Goal: Information Seeking & Learning: Learn about a topic

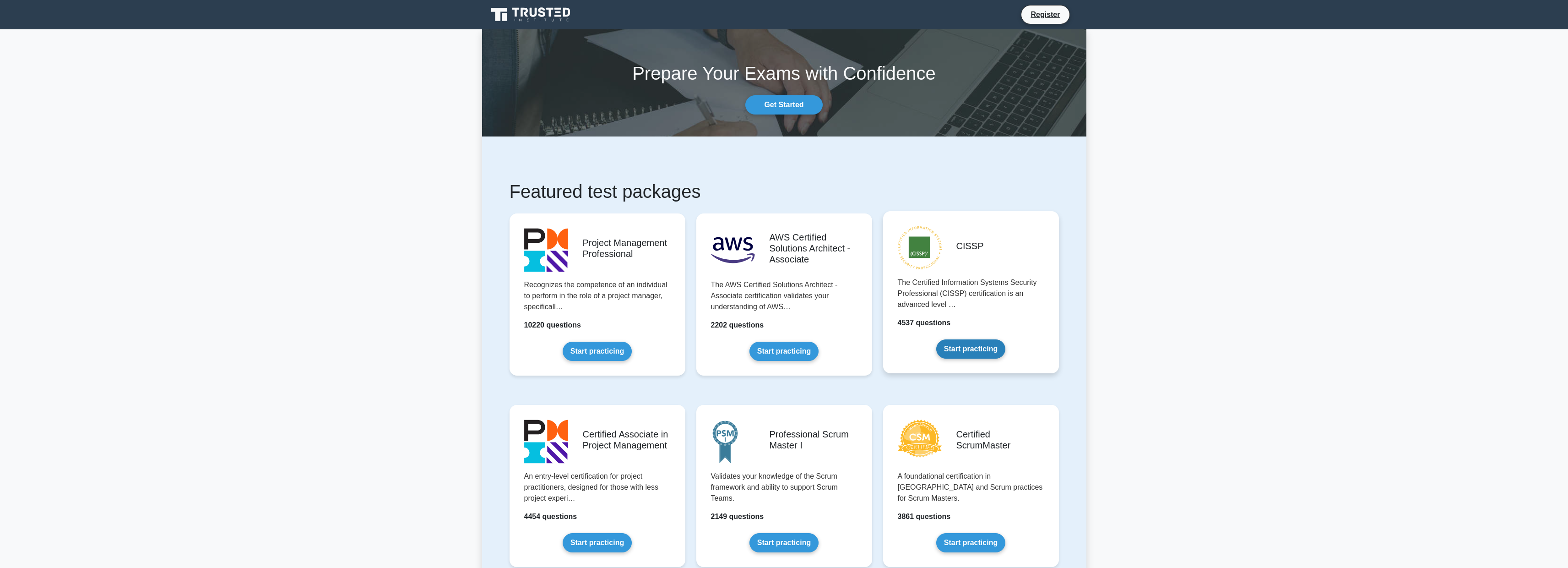
click at [976, 348] on link "Start practicing" at bounding box center [970, 349] width 69 height 19
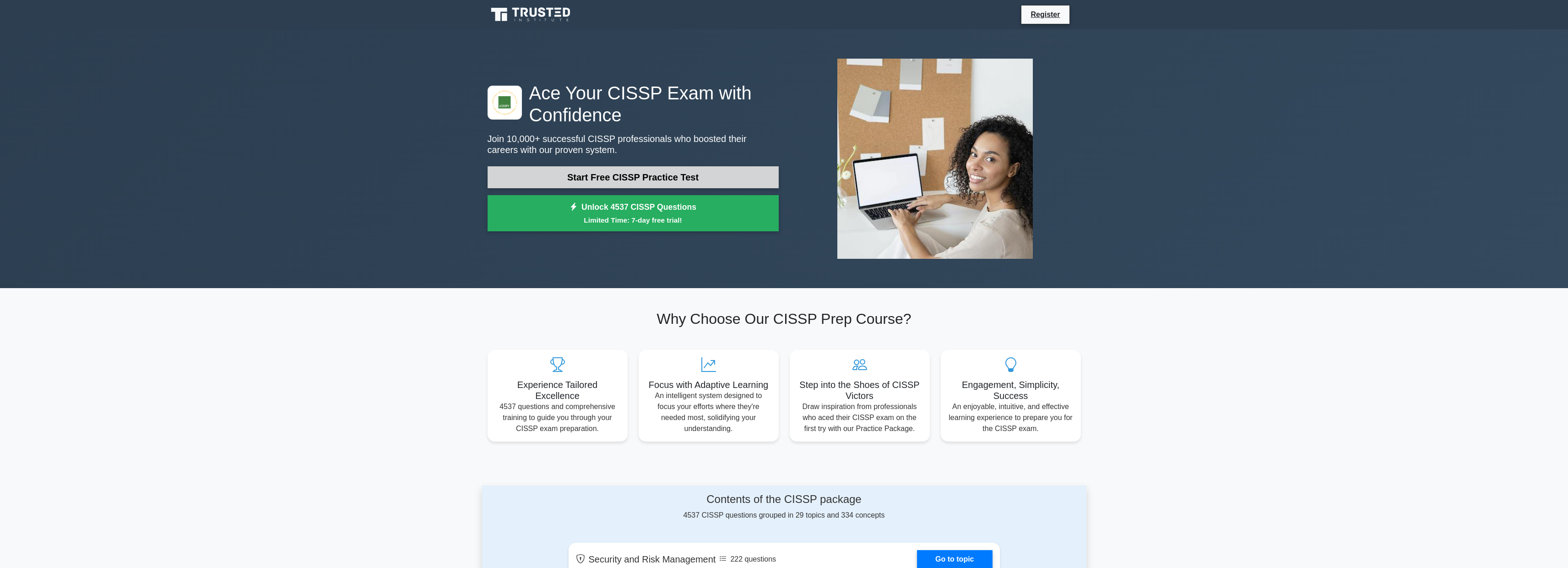
click at [683, 177] on link "Start Free CISSP Practice Test" at bounding box center [633, 177] width 291 height 22
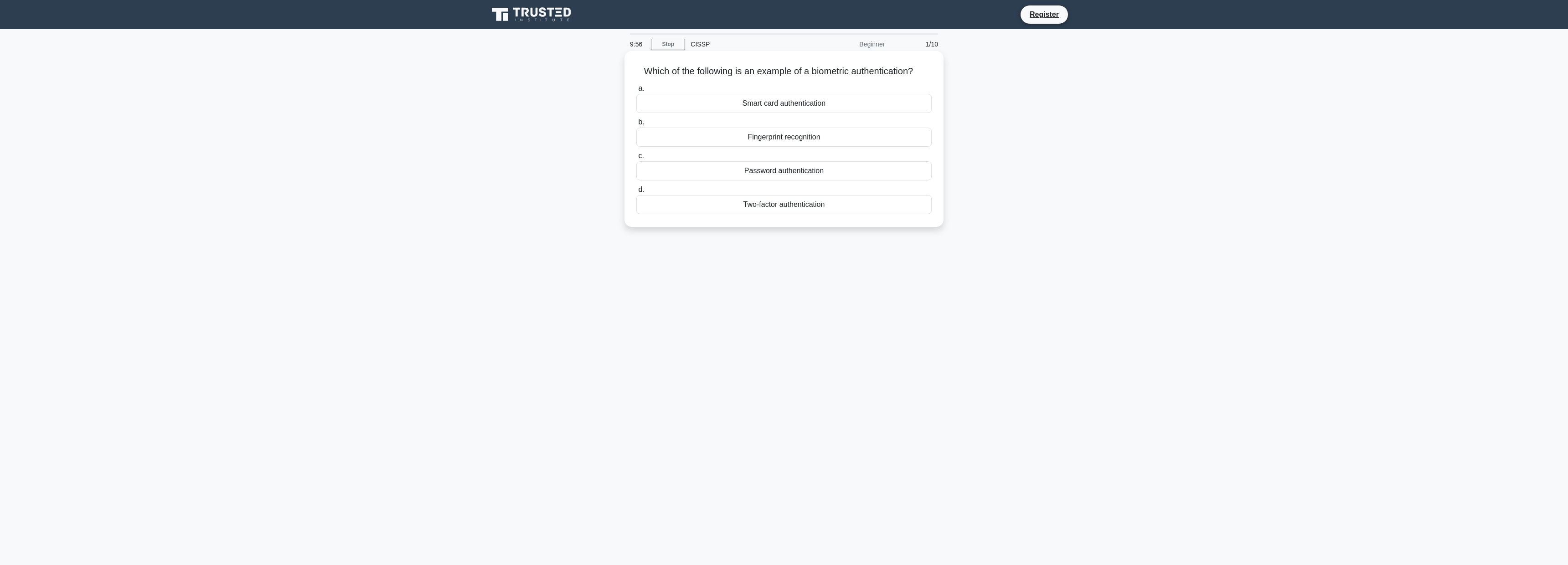
click at [799, 136] on div "Fingerprint recognition" at bounding box center [783, 137] width 295 height 19
click at [636, 125] on input "b. Fingerprint recognition" at bounding box center [636, 122] width 0 height 6
click at [799, 136] on div "Authentication" at bounding box center [783, 139] width 295 height 19
click at [636, 128] on input "b. Authentication" at bounding box center [636, 125] width 0 height 6
click at [808, 104] on div "Secure service" at bounding box center [783, 103] width 295 height 19
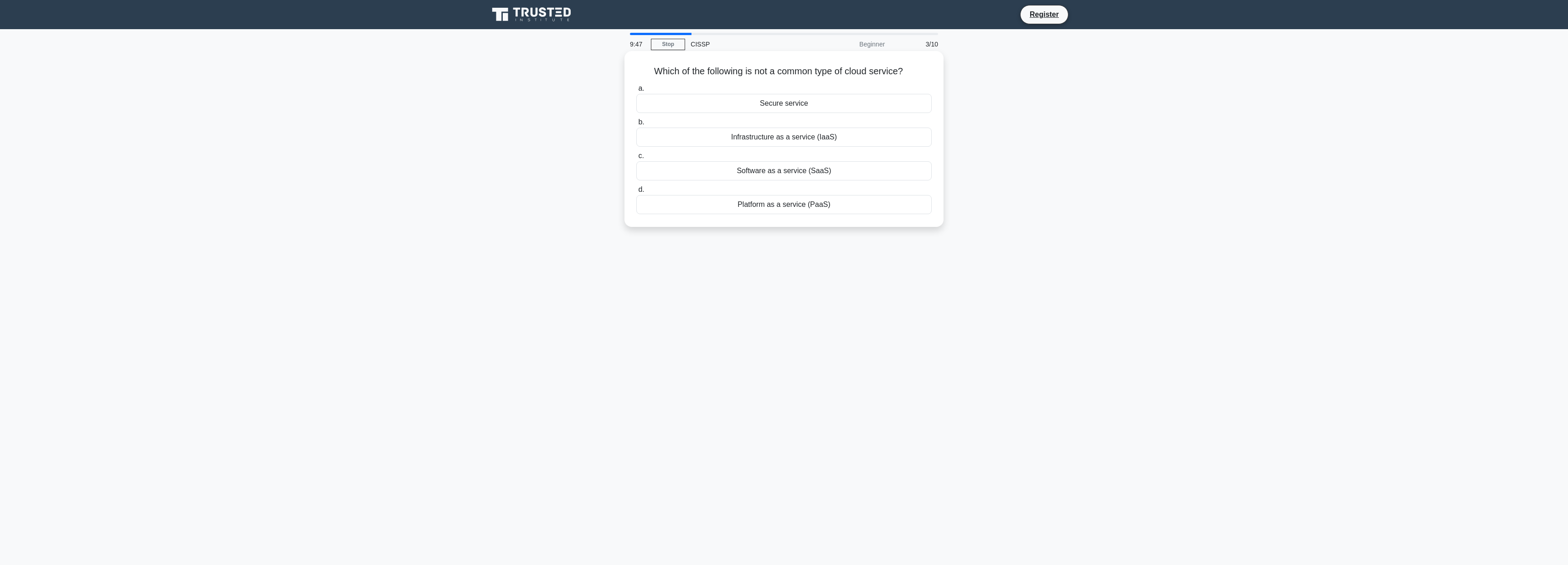
click at [636, 92] on input "a. Secure service" at bounding box center [636, 89] width 0 height 6
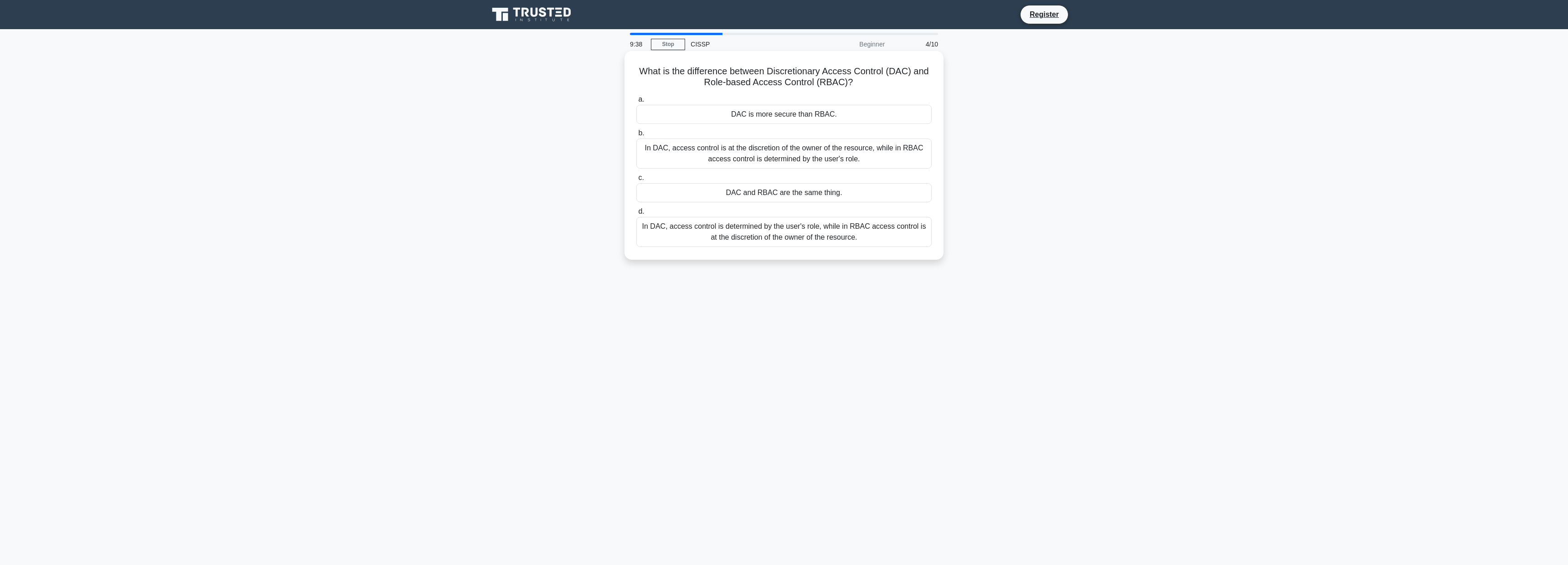
click at [867, 224] on div "In DAC, access control is determined by the user's role, while in RBAC access c…" at bounding box center [783, 231] width 295 height 30
click at [636, 215] on input "d. In DAC, access control is determined by the user's role, while in RBAC acces…" at bounding box center [636, 212] width 0 height 6
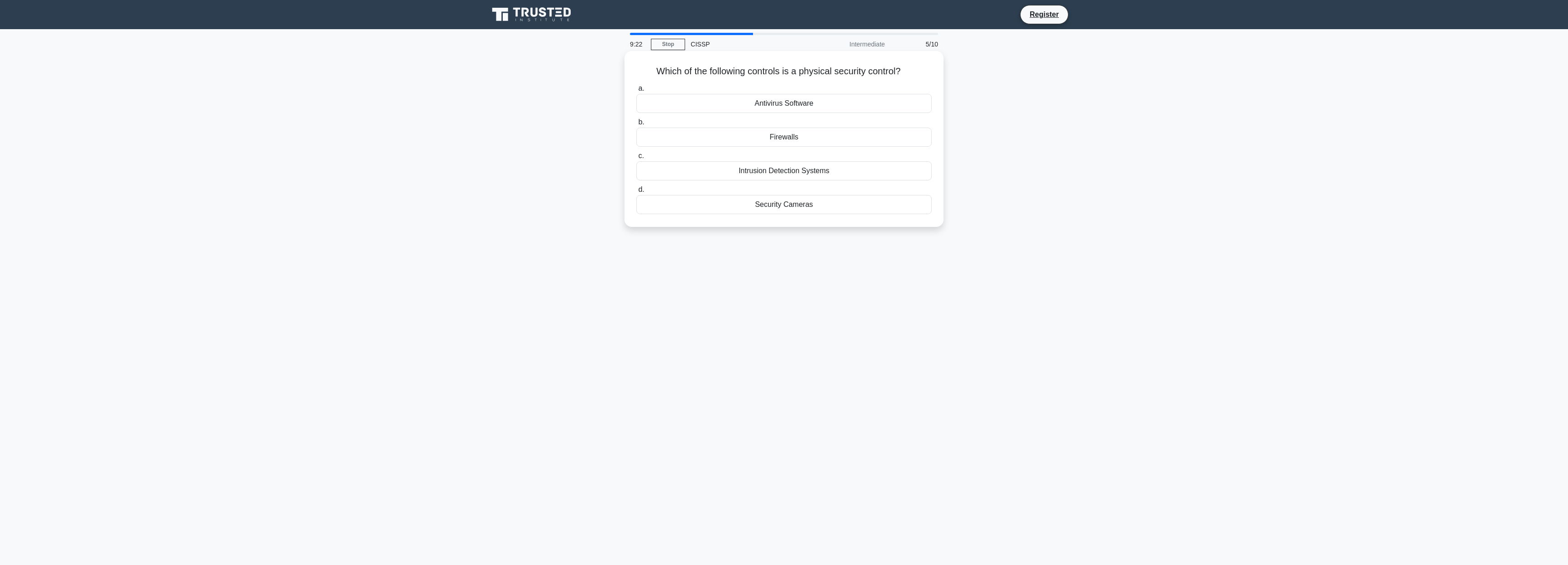
click at [772, 206] on div "Security Cameras" at bounding box center [783, 204] width 295 height 19
click at [636, 193] on input "d. Security Cameras" at bounding box center [636, 190] width 0 height 6
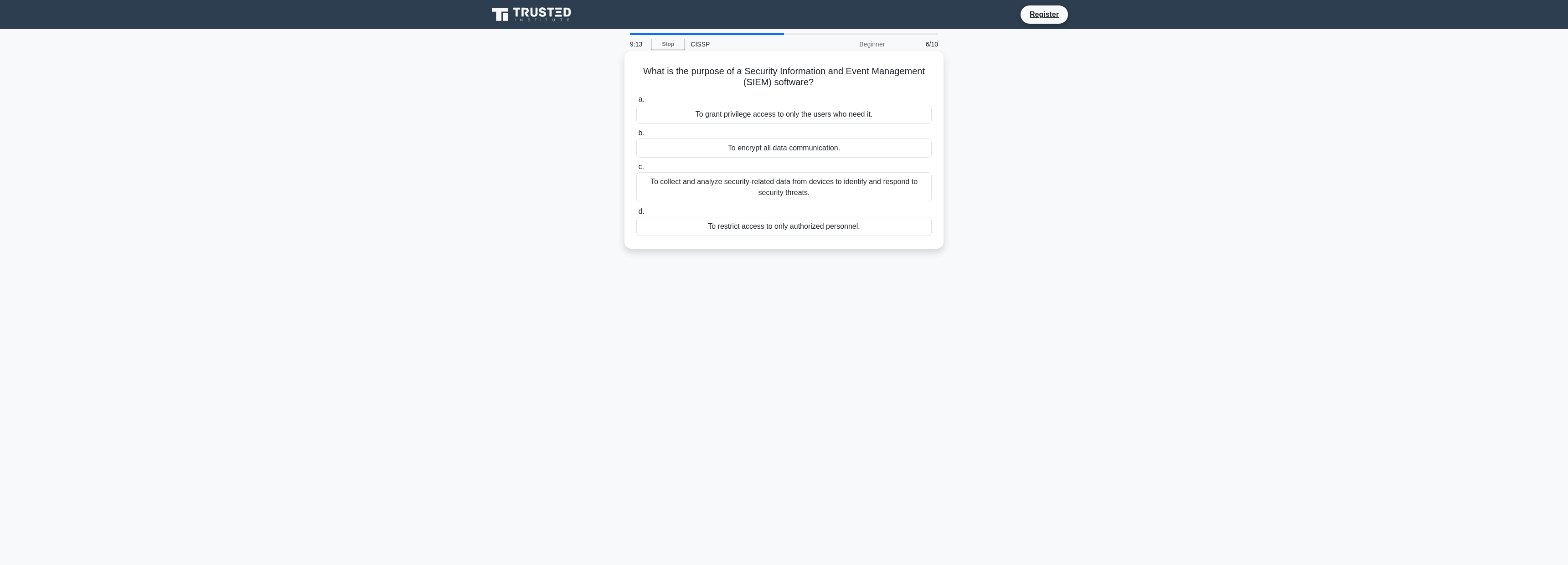
click at [875, 193] on div "To collect and analyze security-related data from devices to identify and respo…" at bounding box center [783, 187] width 295 height 30
click at [636, 170] on input "c. To collect and analyze security-related data from devices to identify and re…" at bounding box center [636, 167] width 0 height 6
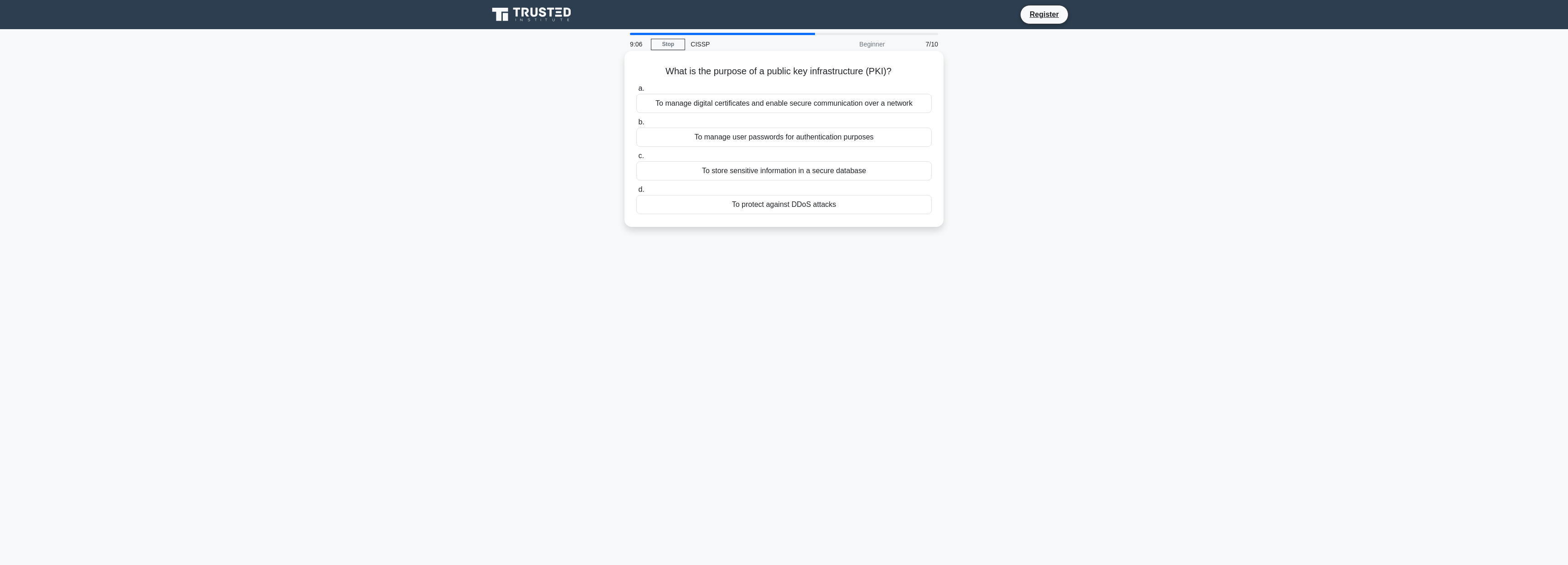
click at [852, 105] on div "To manage digital certificates and enable secure communication over a network" at bounding box center [783, 103] width 295 height 19
click at [636, 92] on input "a. To manage digital certificates and enable secure communication over a network" at bounding box center [636, 89] width 0 height 6
click at [844, 215] on div "A Captcha is a type of challenge-response test used in computing to determine w…" at bounding box center [783, 210] width 295 height 30
click at [636, 193] on input "d. A Captcha is a type of challenge-response test used in computing to determin…" at bounding box center [636, 190] width 0 height 6
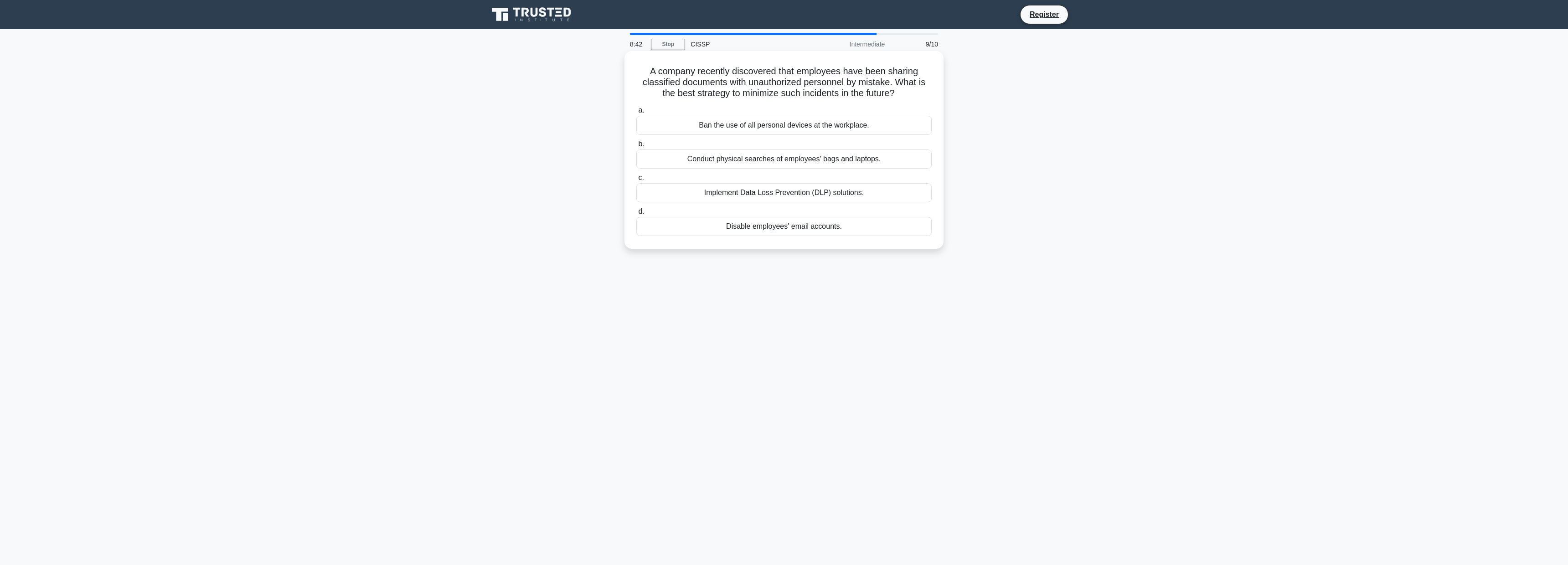
click at [902, 194] on div "Implement Data Loss Prevention (DLP) solutions." at bounding box center [783, 192] width 295 height 19
click at [636, 181] on input "c. Implement Data Loss Prevention (DLP) solutions." at bounding box center [636, 178] width 0 height 6
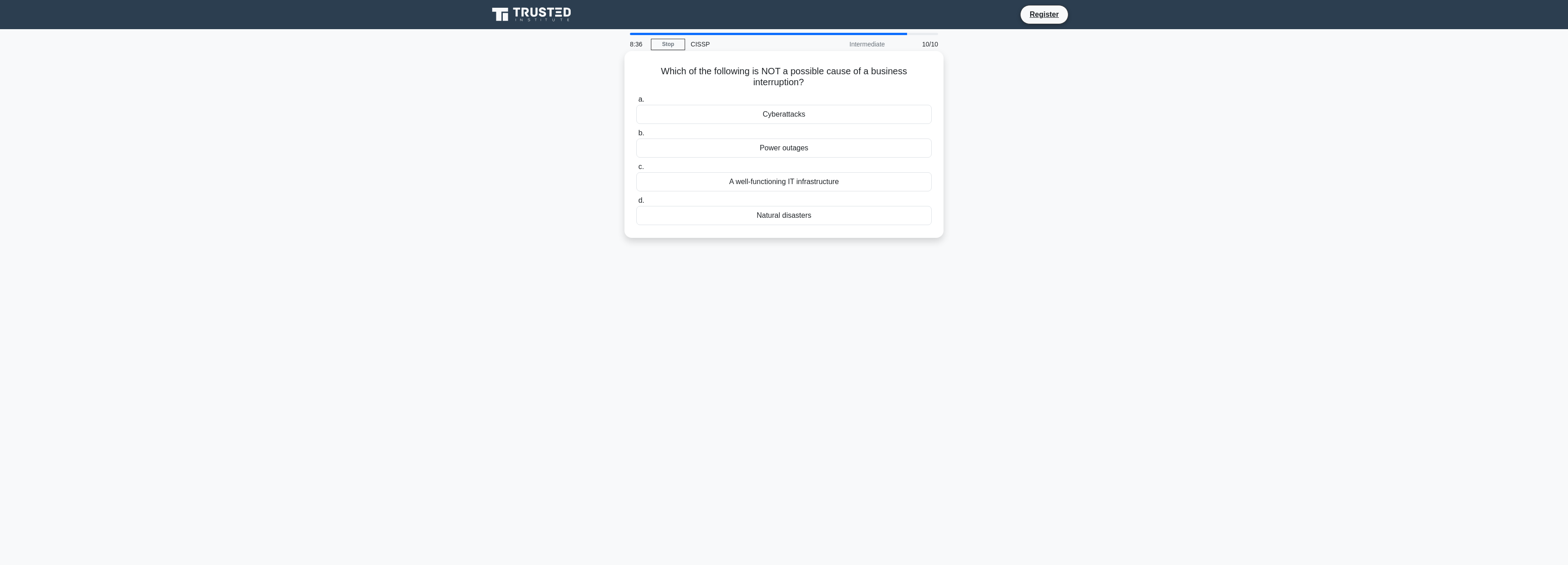
click at [860, 184] on div "A well-functioning IT infrastructure" at bounding box center [783, 181] width 295 height 19
click at [636, 170] on input "c. A well-functioning IT infrastructure" at bounding box center [636, 167] width 0 height 6
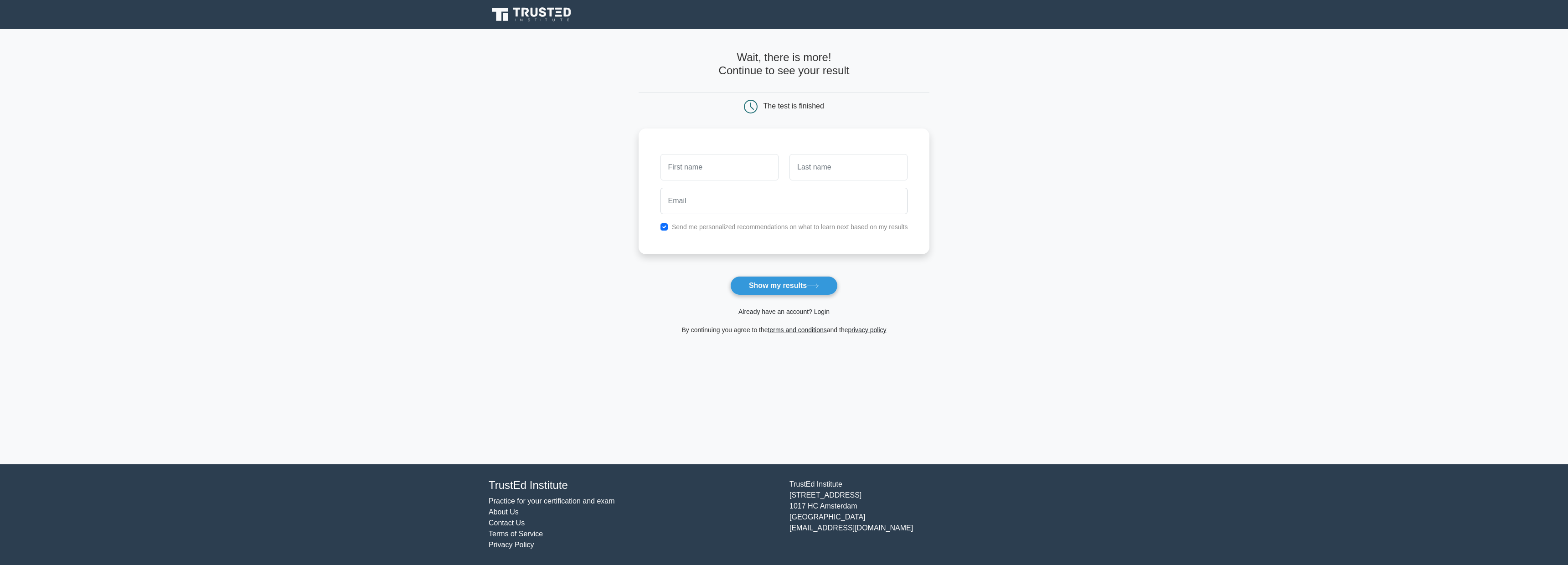
click at [790, 310] on link "Already have an account? Login" at bounding box center [784, 311] width 91 height 7
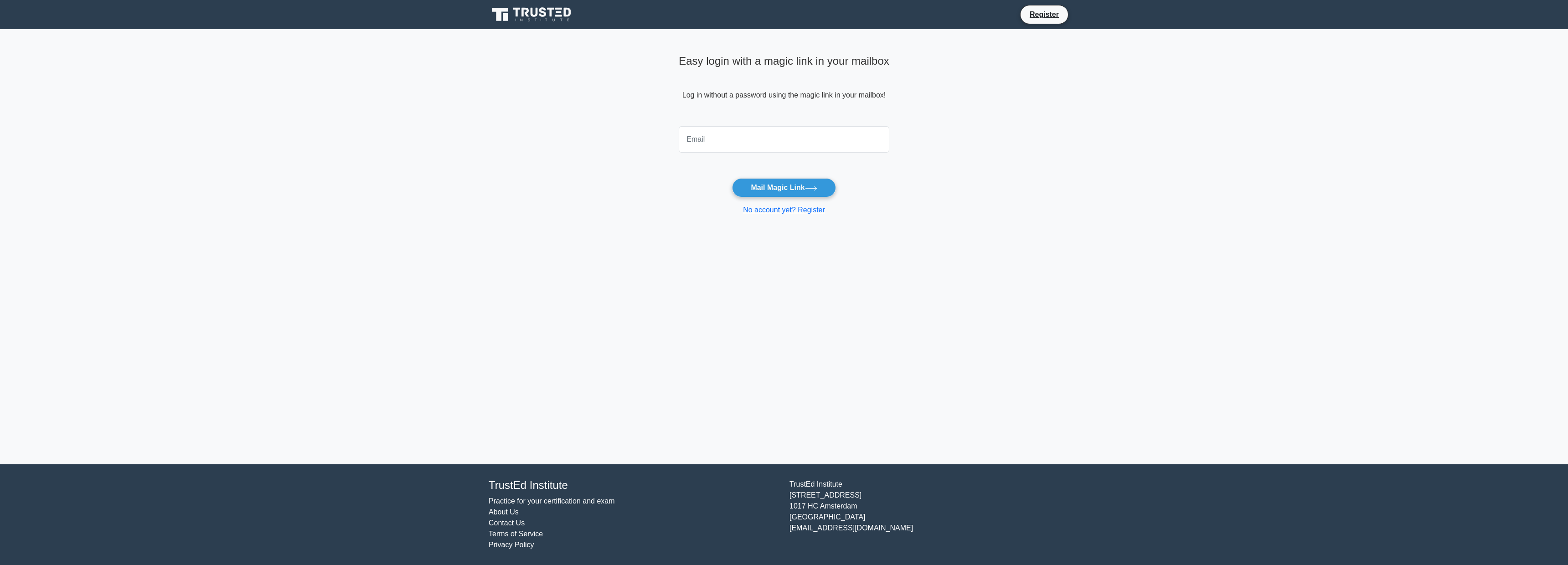
click at [729, 137] on input "email" at bounding box center [784, 139] width 211 height 26
type input "fuzzycat@gmail.com"
click at [1003, 182] on main "Easy login with a magic link in your mailbox Log in without a password using th…" at bounding box center [784, 246] width 1568 height 435
click at [768, 187] on button "Mail Magic Link" at bounding box center [784, 187] width 103 height 19
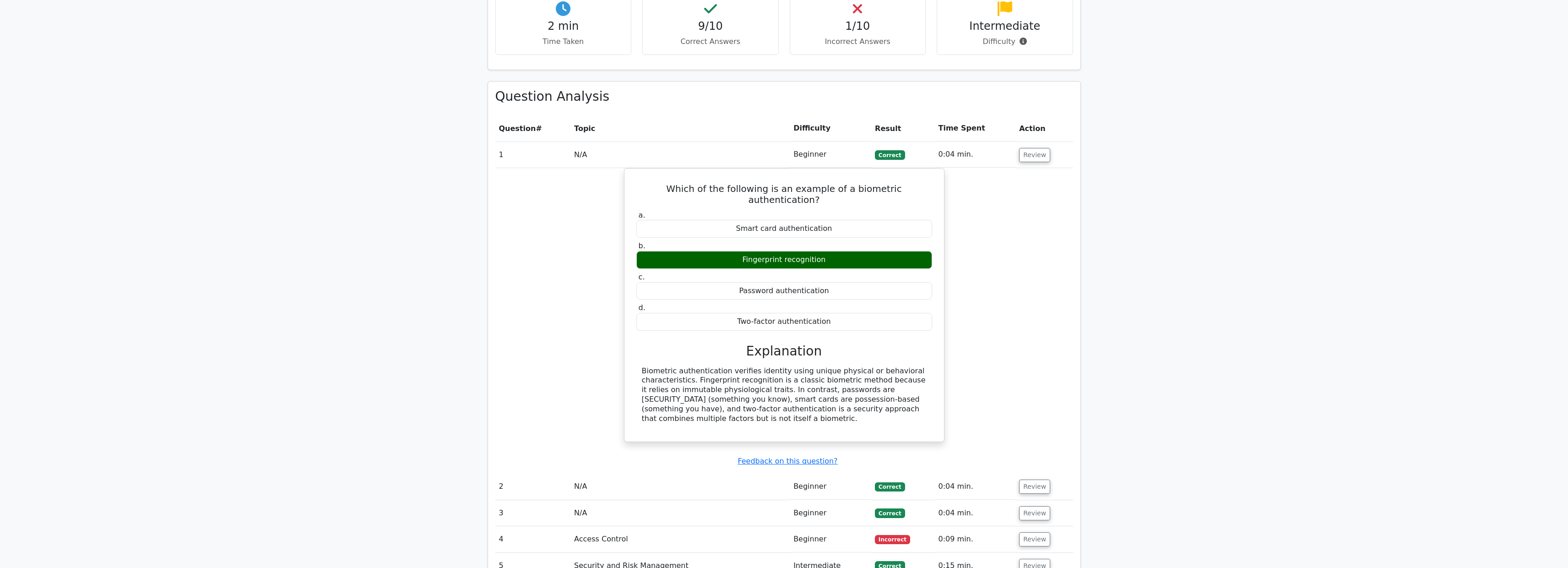
scroll to position [567, 0]
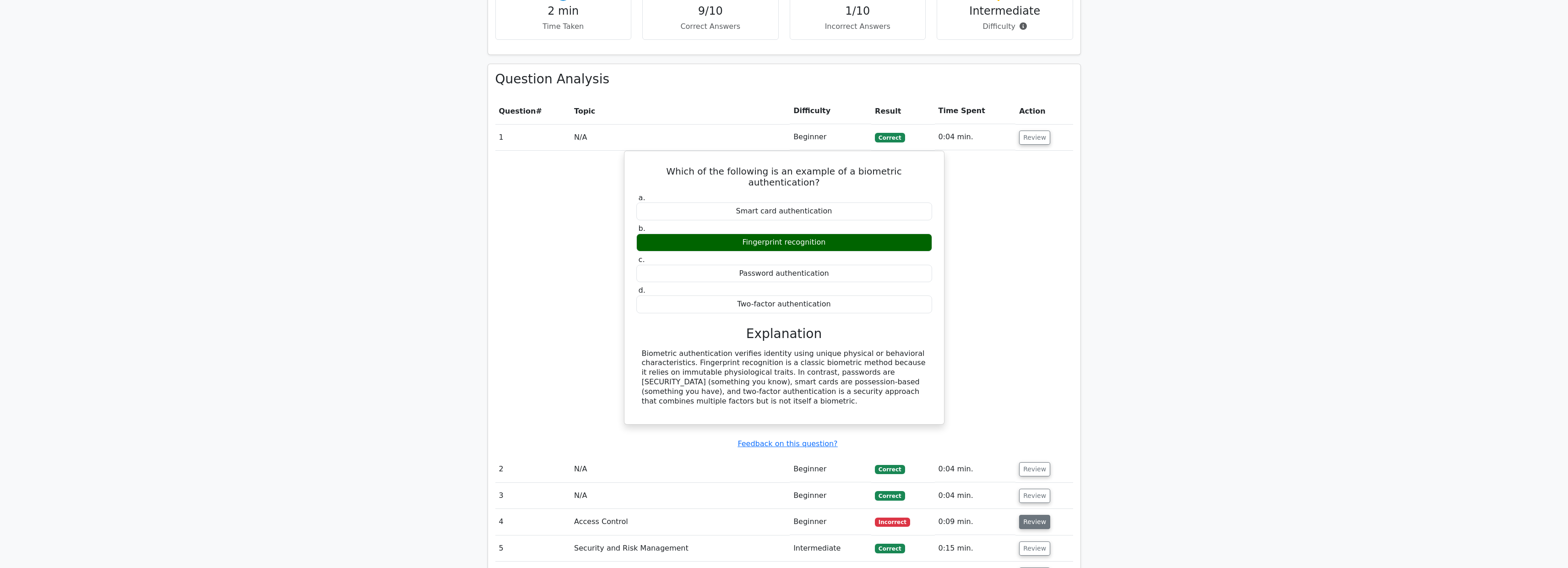
click at [1042, 515] on button "Review" at bounding box center [1034, 522] width 31 height 14
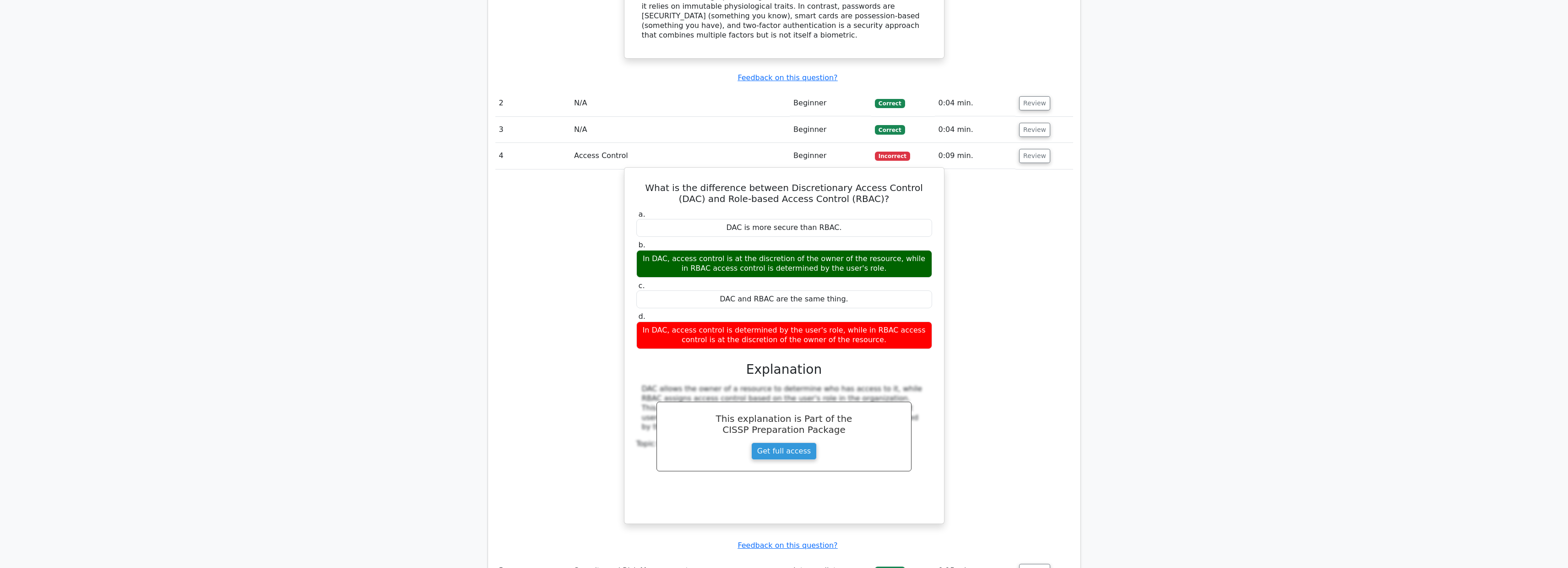
scroll to position [940, 0]
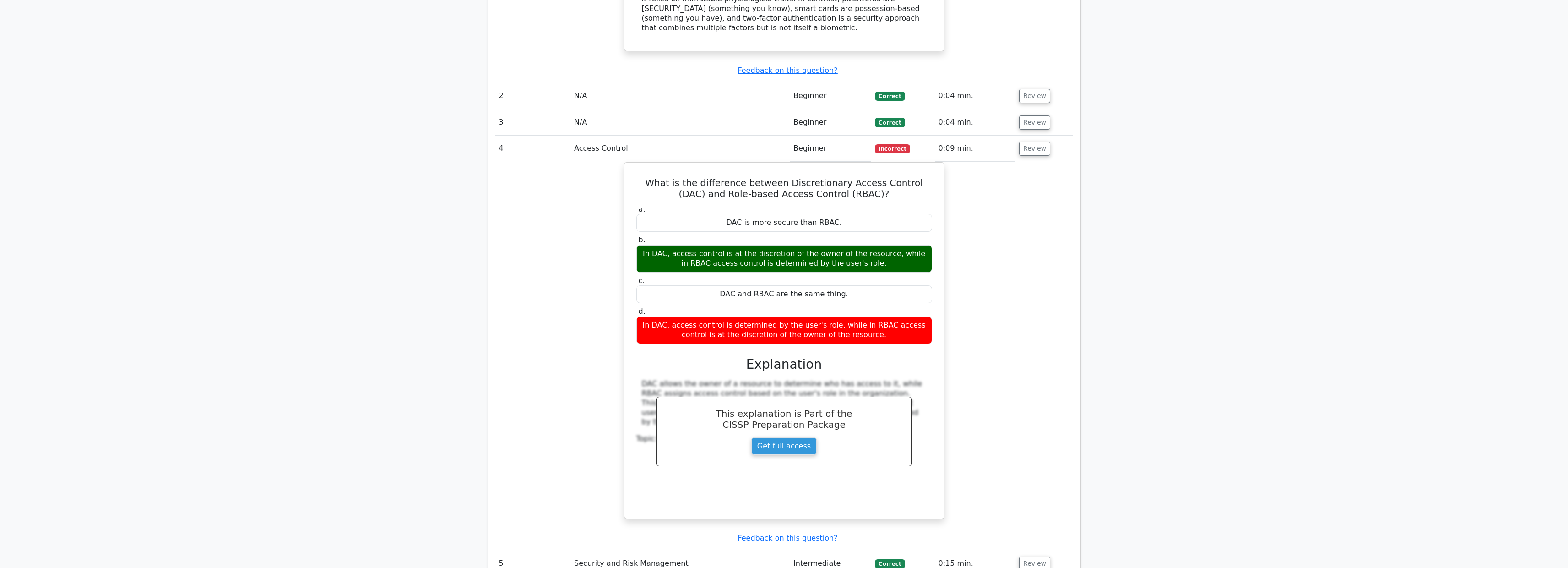
click at [1074, 457] on div "Question Analysis Question # Topic Difficulty Result Time Spent Action 1 N/A Be…" at bounding box center [784, 207] width 592 height 1032
click at [1039, 265] on div "What is the difference between Discretionary Access Control (DAC) and Role-base…" at bounding box center [784, 346] width 578 height 368
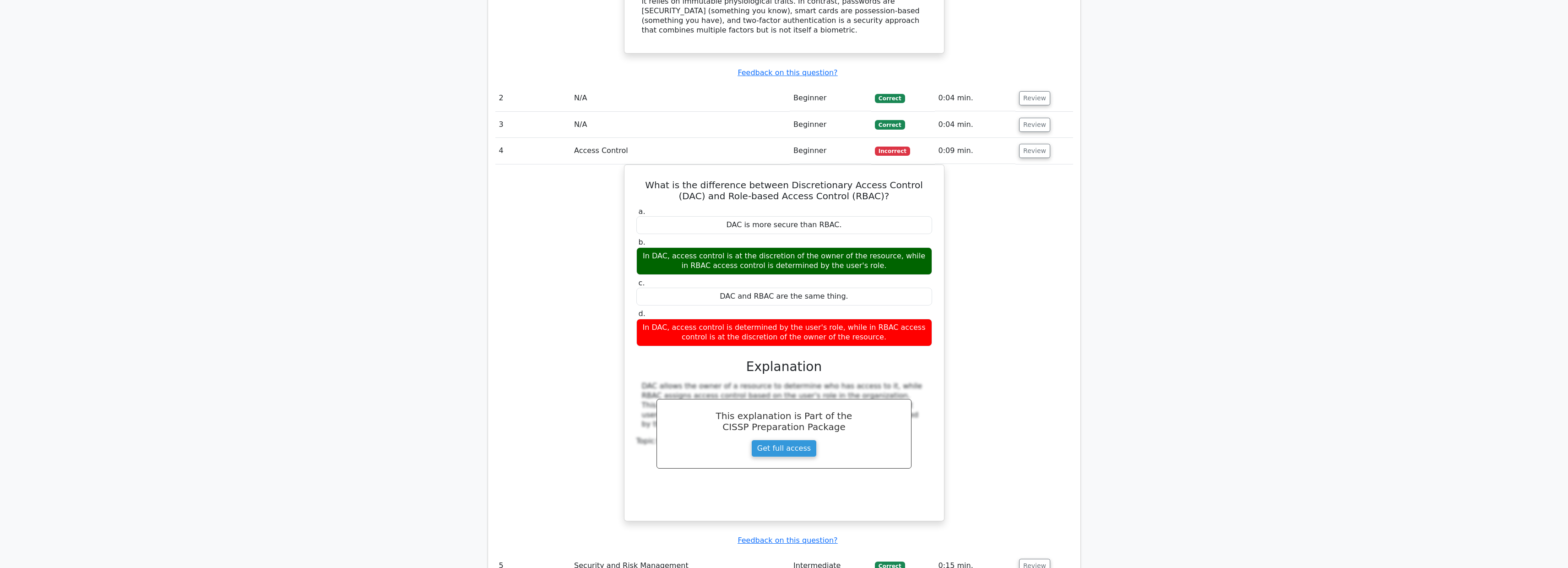
drag, startPoint x: 1272, startPoint y: 185, endPoint x: 1252, endPoint y: 184, distance: 20.0
click at [1270, 185] on main "Go Premium CISSP Preparation Package (2025) 5693 Superior-grade CISSP practice …" at bounding box center [784, 66] width 1568 height 1954
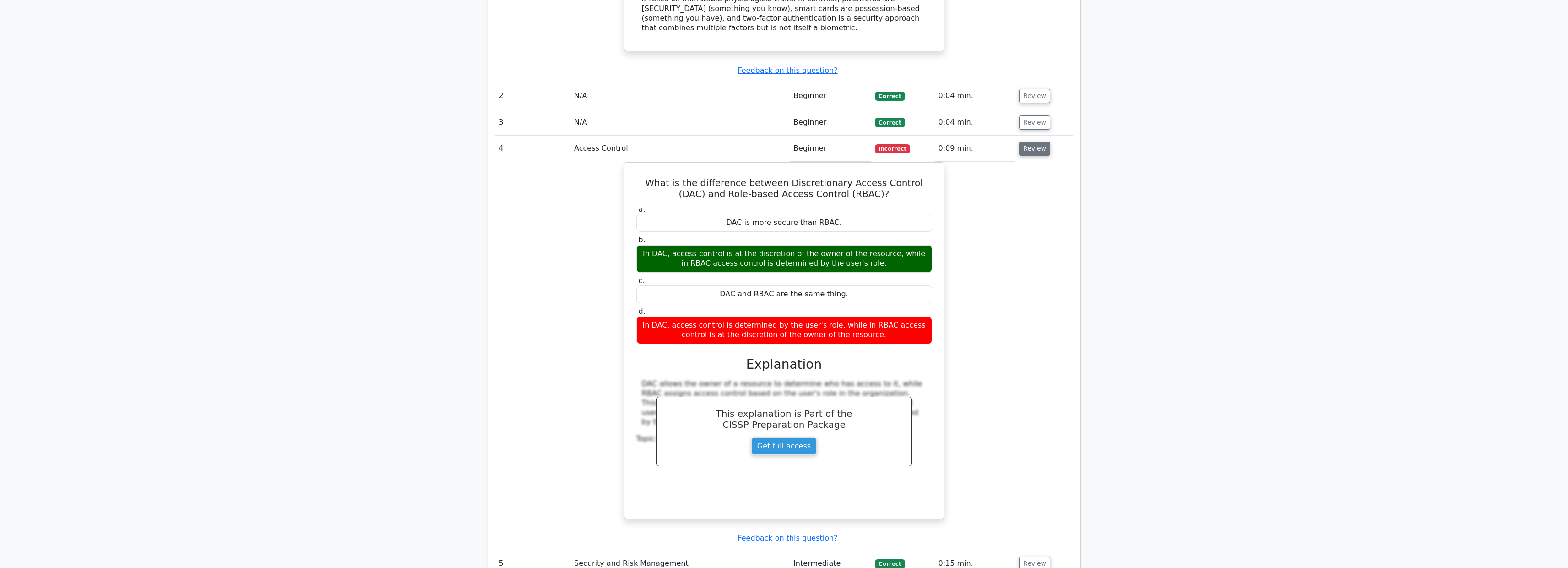
click at [1040, 141] on button "Review" at bounding box center [1034, 148] width 31 height 14
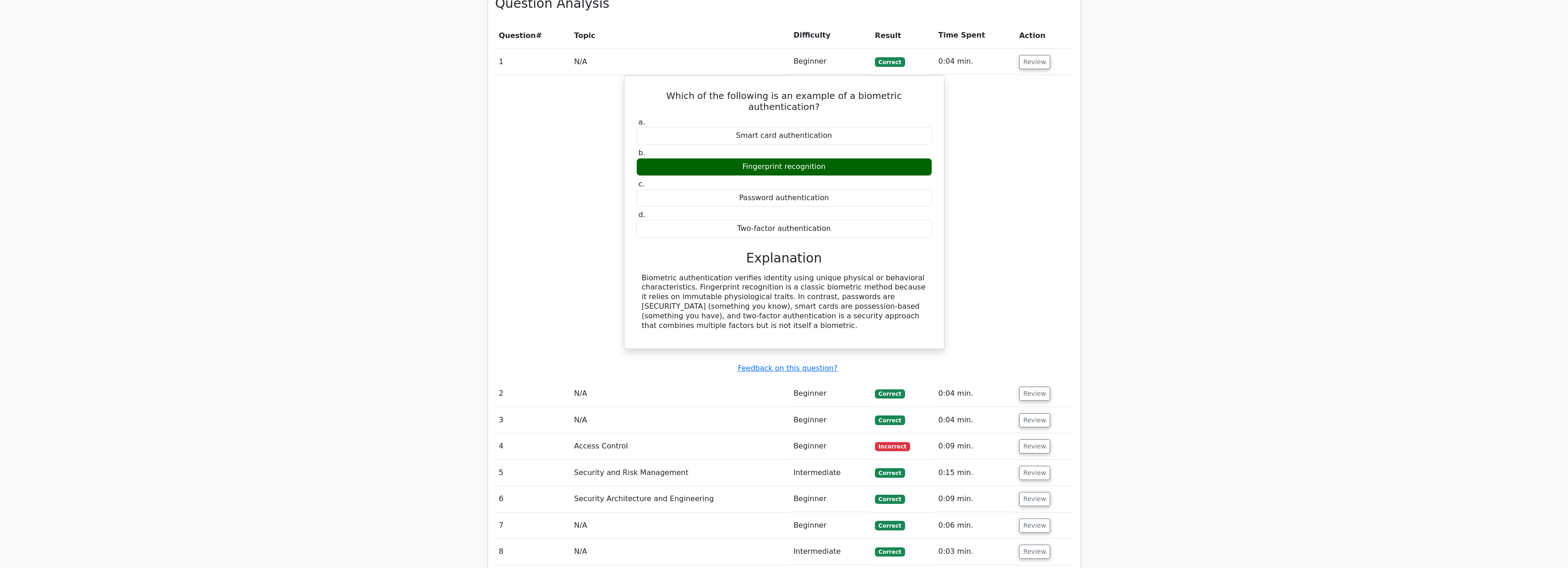
scroll to position [1088, 0]
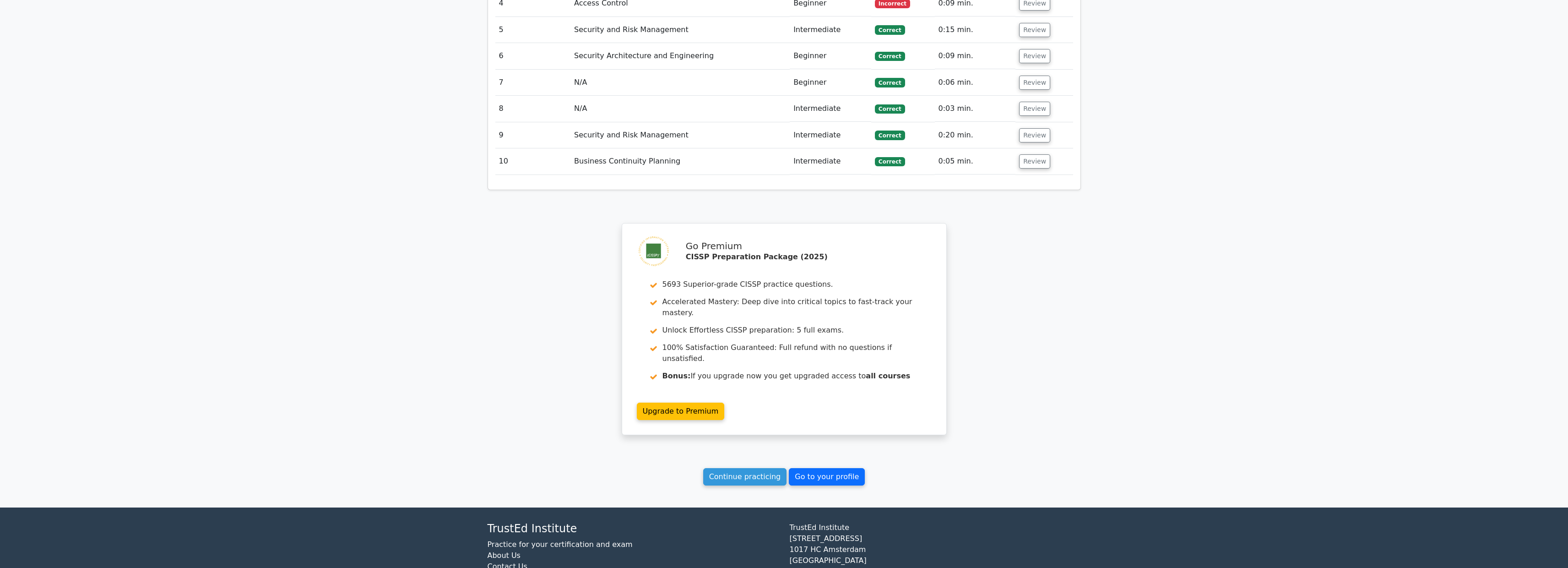
click at [823, 468] on link "Go to your profile" at bounding box center [826, 476] width 76 height 17
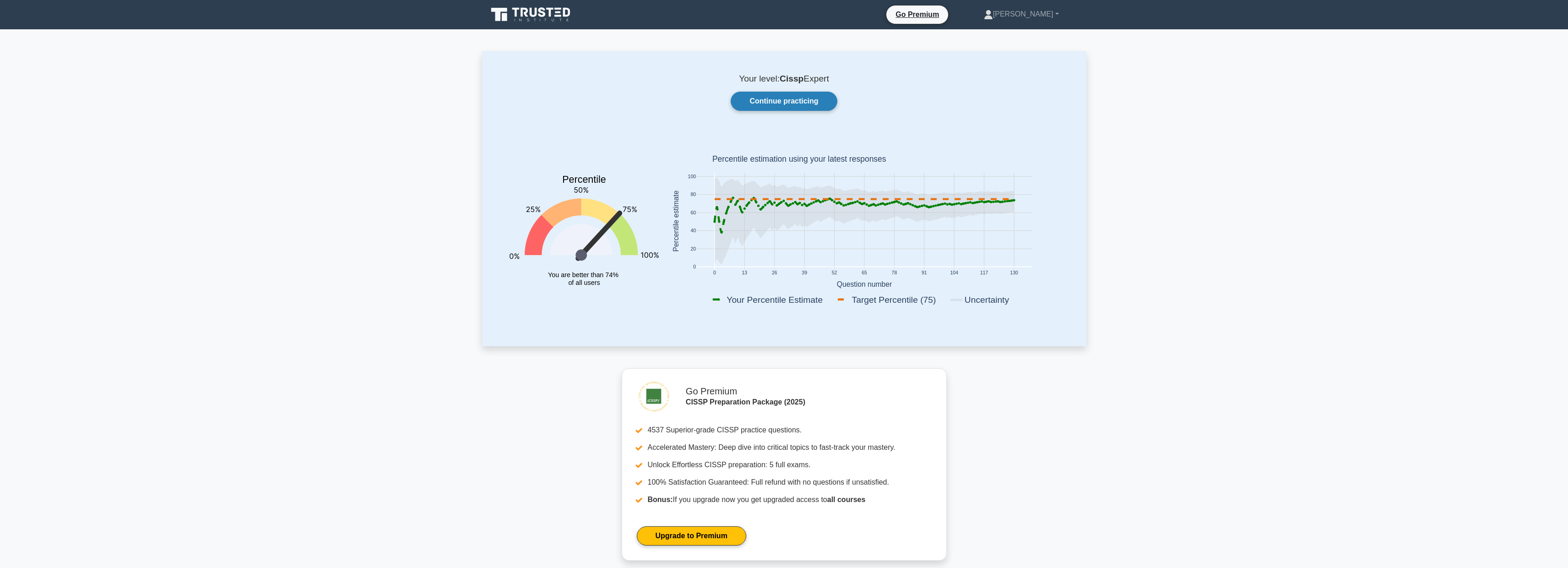
click at [771, 102] on link "Continue practicing" at bounding box center [784, 101] width 106 height 19
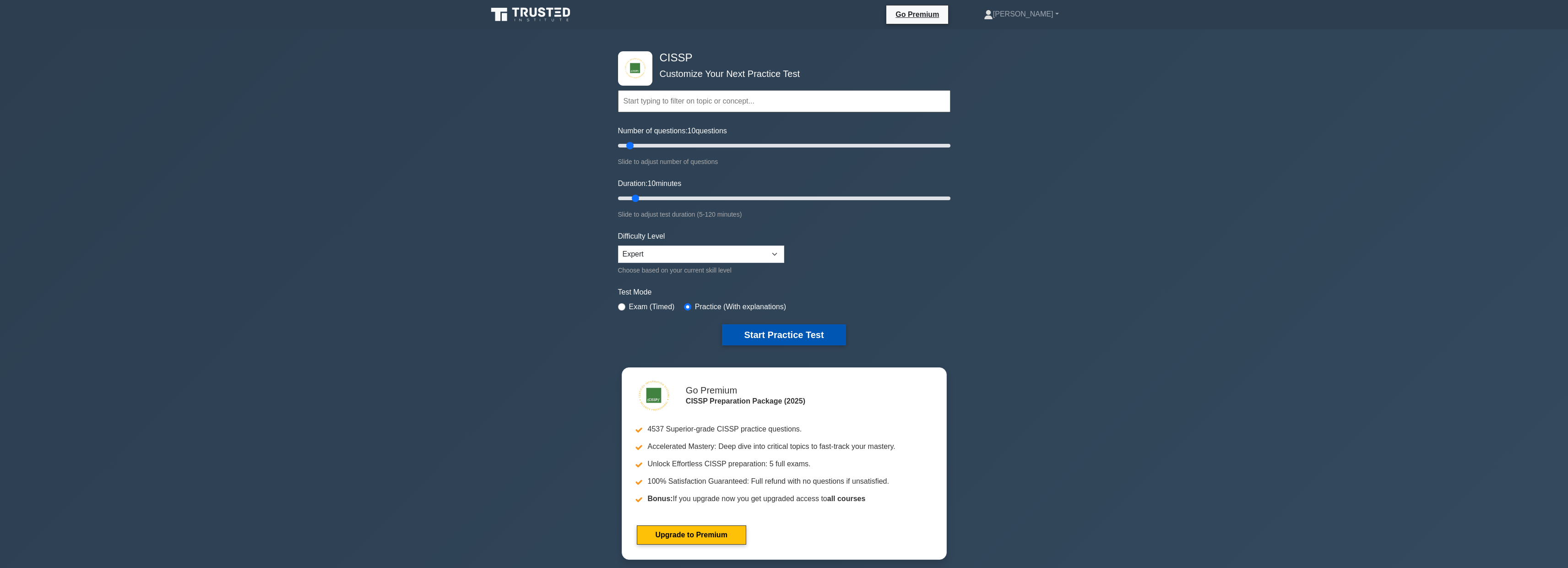
click at [770, 334] on button "Start Practice Test" at bounding box center [784, 334] width 123 height 21
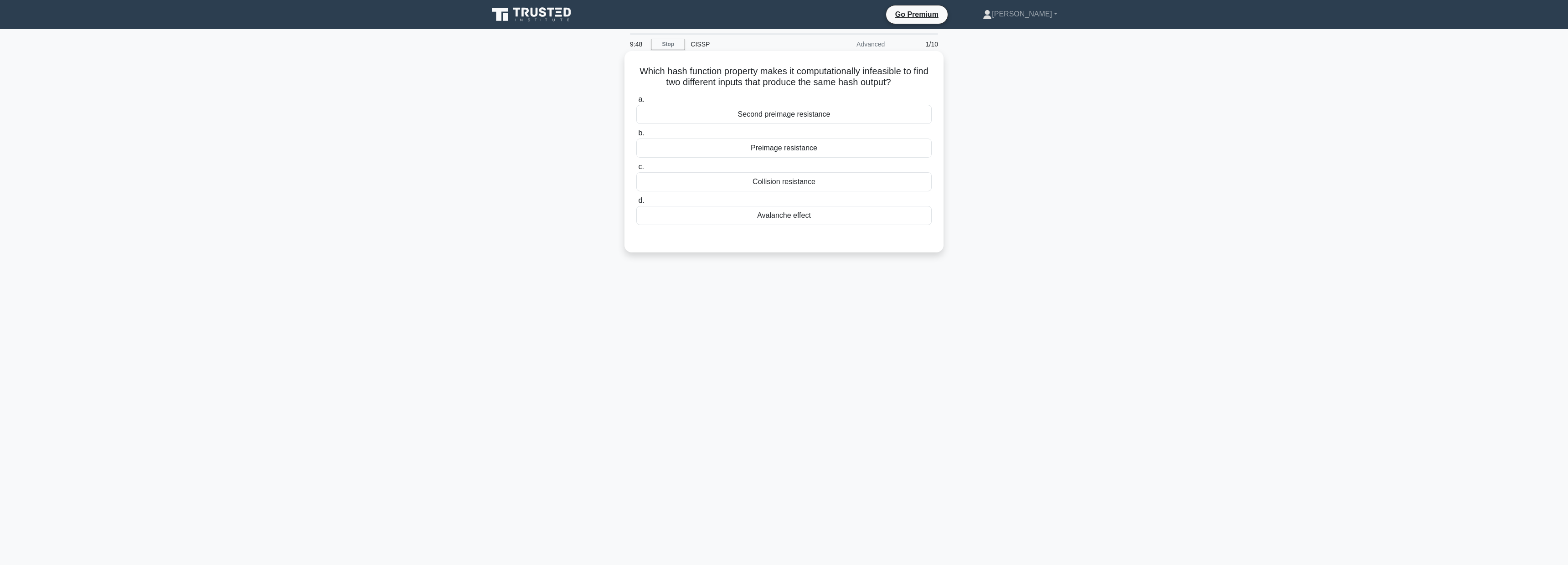
click at [809, 185] on div "Collision resistance" at bounding box center [783, 181] width 295 height 19
click at [636, 170] on input "c. Collision resistance" at bounding box center [636, 167] width 0 height 6
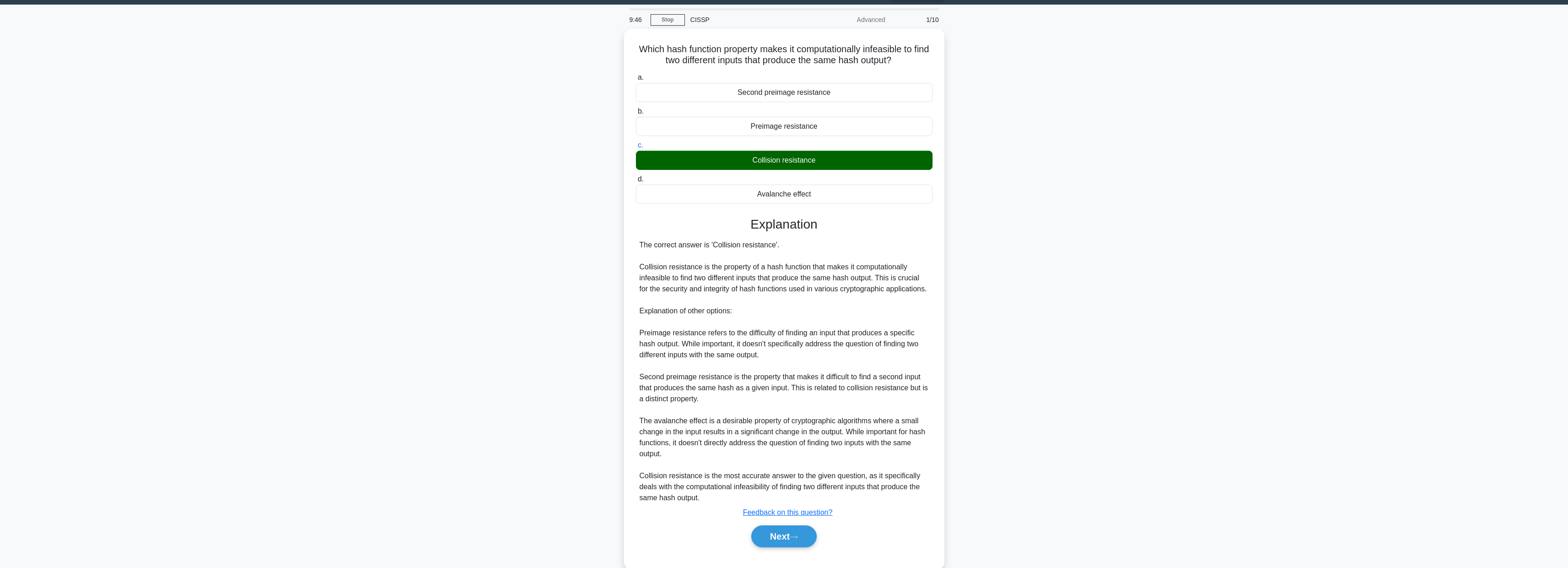
scroll to position [41, 0]
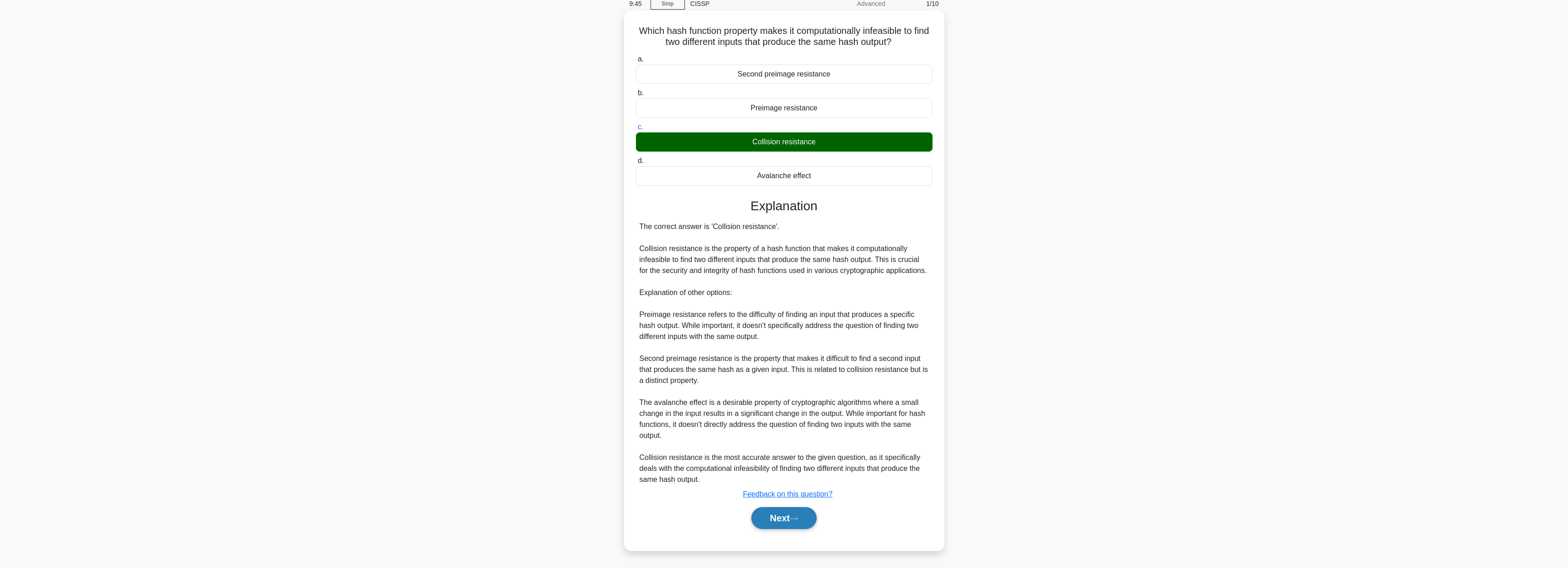
click at [810, 511] on button "Next" at bounding box center [784, 518] width 65 height 22
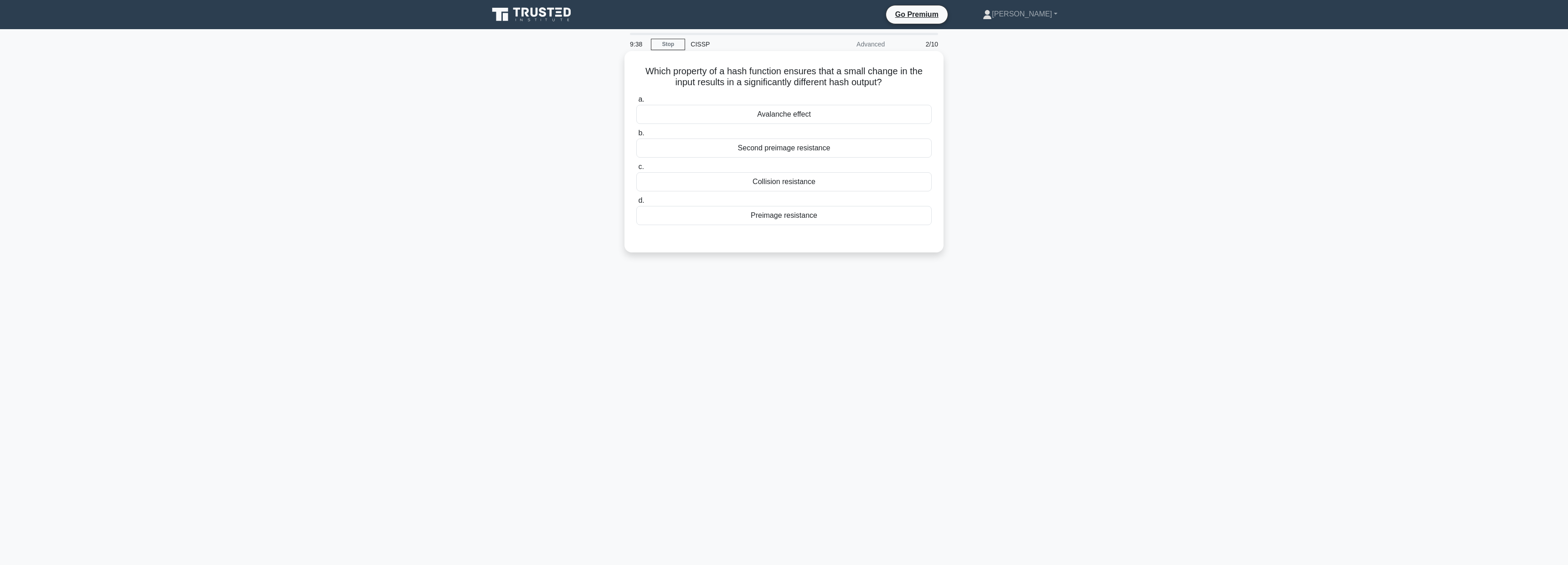
click at [813, 106] on div "Avalanche effect" at bounding box center [783, 114] width 295 height 19
click at [636, 102] on input "a. Avalanche effect" at bounding box center [636, 100] width 0 height 6
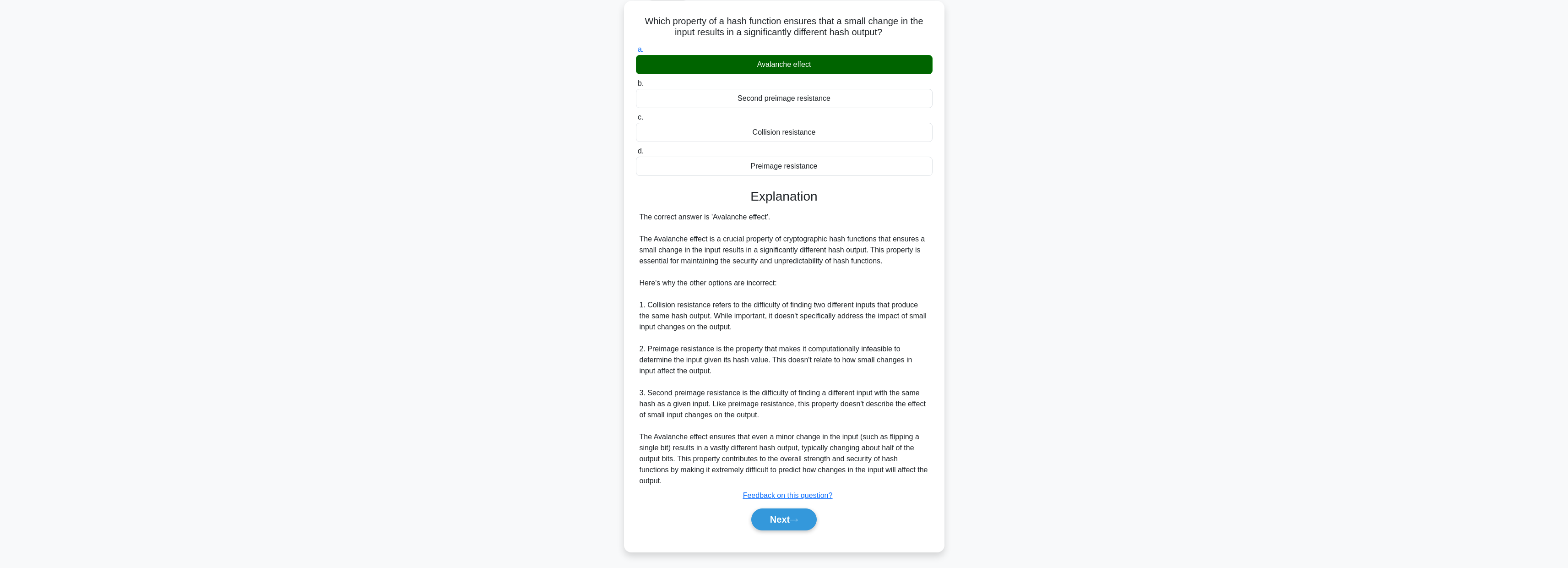
scroll to position [52, 0]
click at [801, 520] on button "Next" at bounding box center [784, 518] width 65 height 22
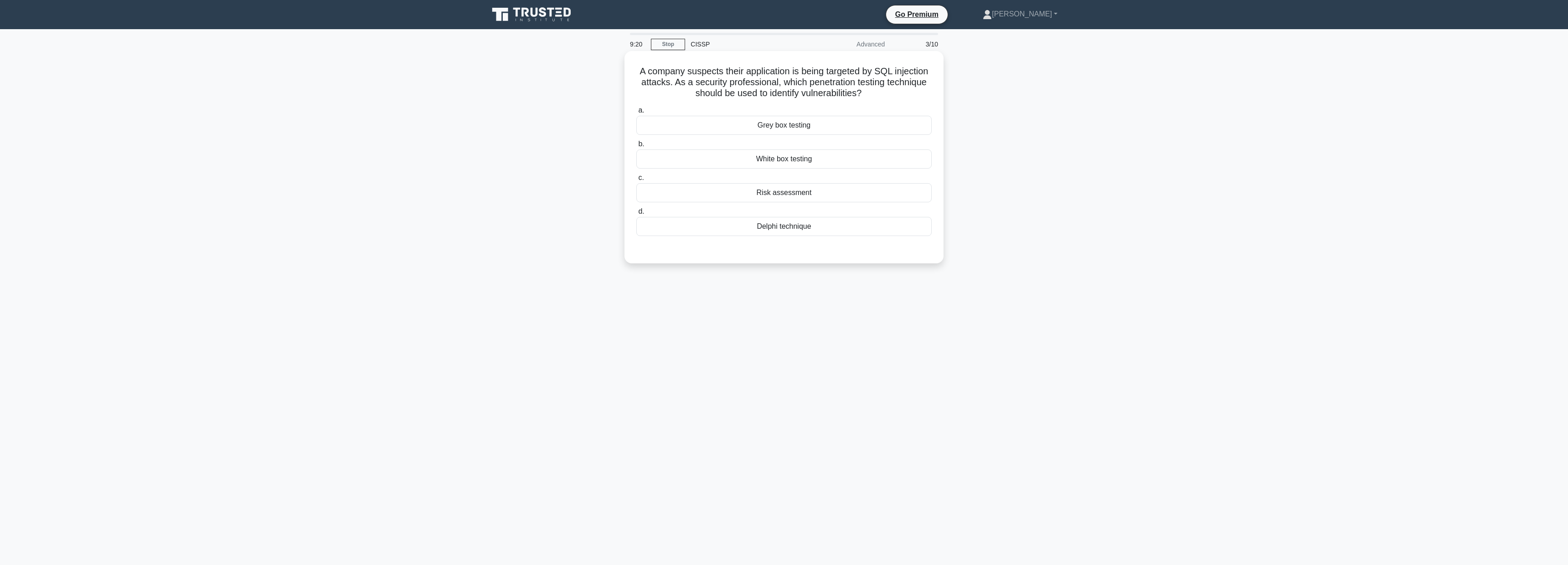
click at [778, 125] on div "Grey box testing" at bounding box center [783, 125] width 295 height 19
click at [636, 113] on input "a. Grey box testing" at bounding box center [636, 111] width 0 height 6
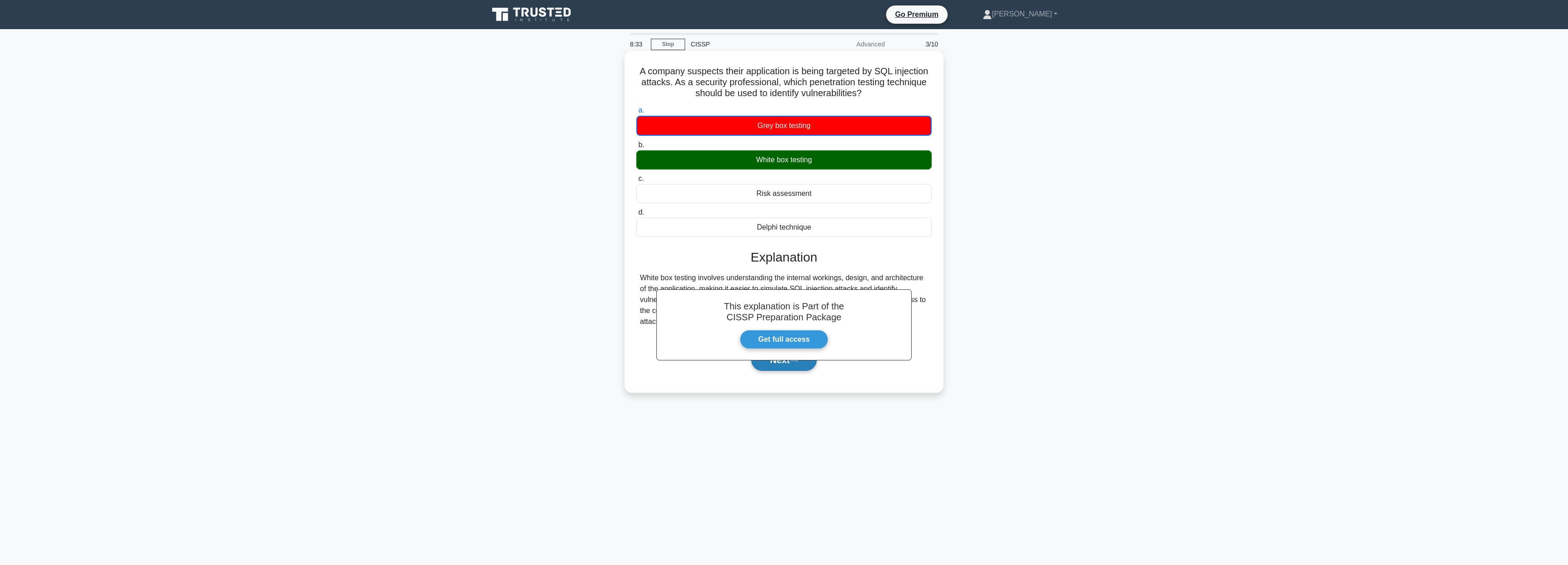
click at [782, 365] on button "Next" at bounding box center [783, 360] width 65 height 22
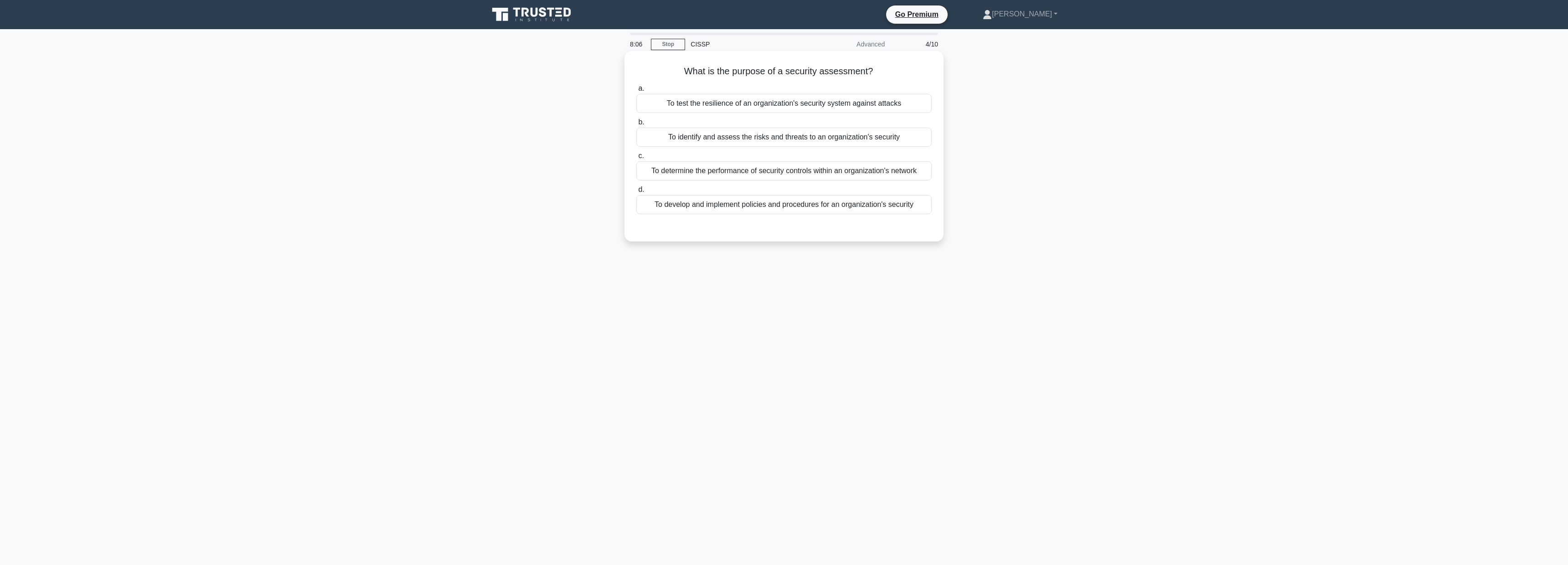
click at [856, 139] on div "To identify and assess the risks and threats to an organization's security" at bounding box center [783, 137] width 295 height 19
click at [636, 125] on input "b. To identify and assess the risks and threats to an organization's security" at bounding box center [636, 122] width 0 height 6
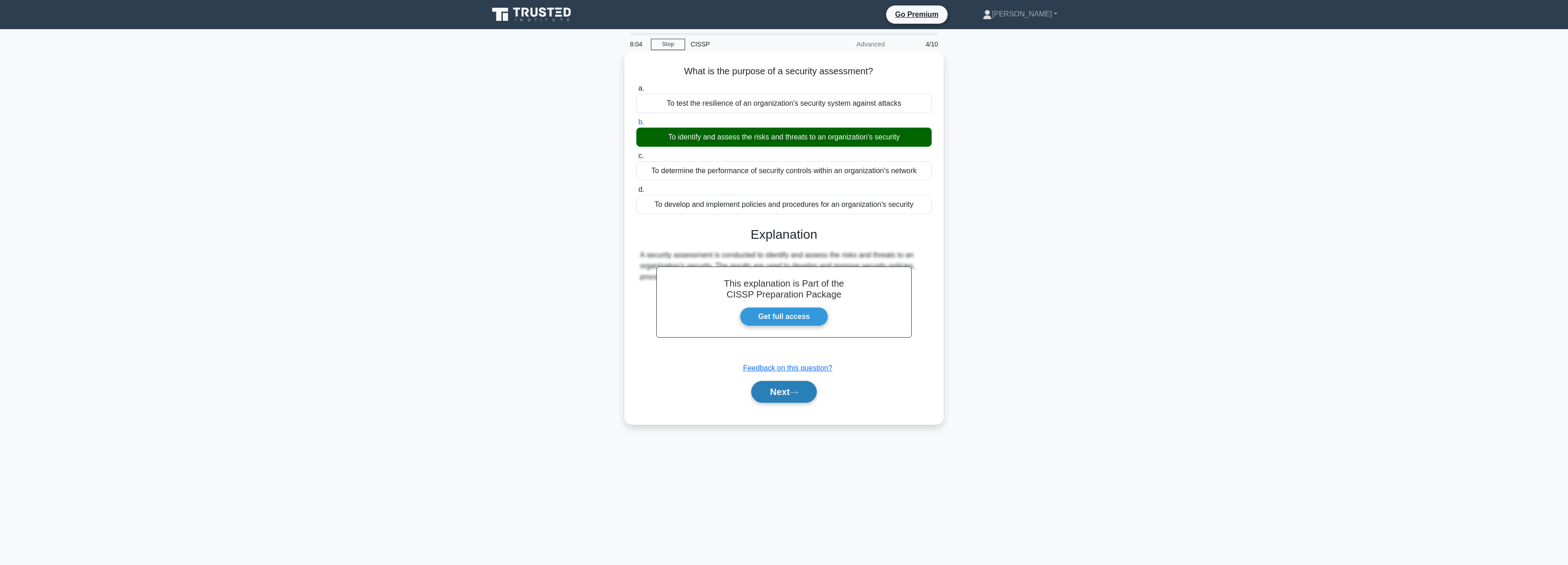
click at [774, 397] on button "Next" at bounding box center [783, 392] width 65 height 22
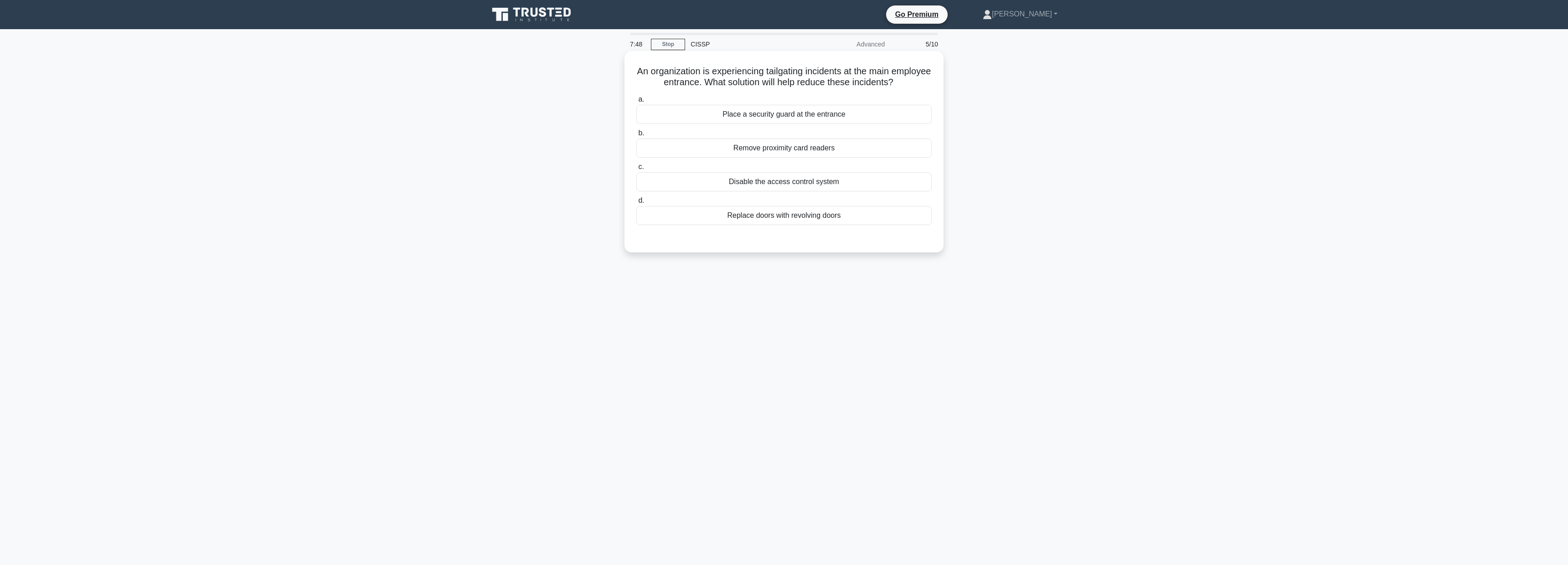
click at [788, 111] on div "Place a security guard at the entrance" at bounding box center [783, 114] width 295 height 19
click at [636, 102] on input "a. Place a security guard at the entrance" at bounding box center [636, 100] width 0 height 6
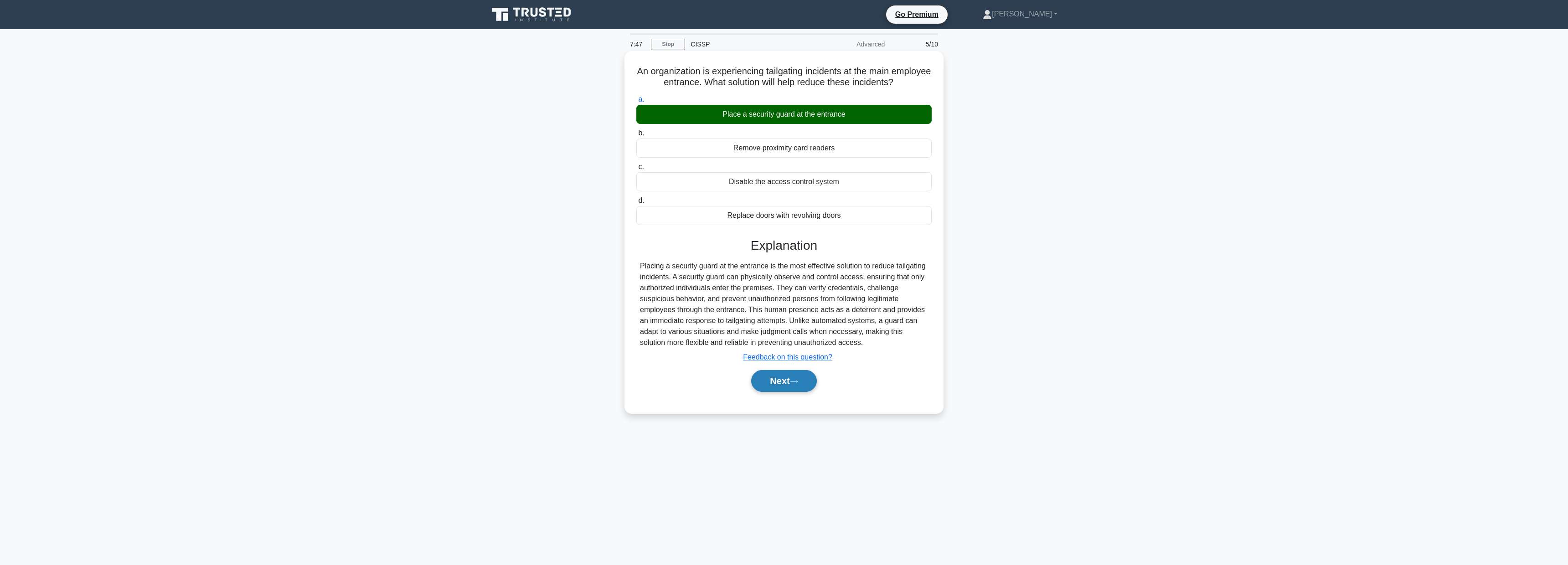
click at [791, 386] on button "Next" at bounding box center [783, 381] width 65 height 22
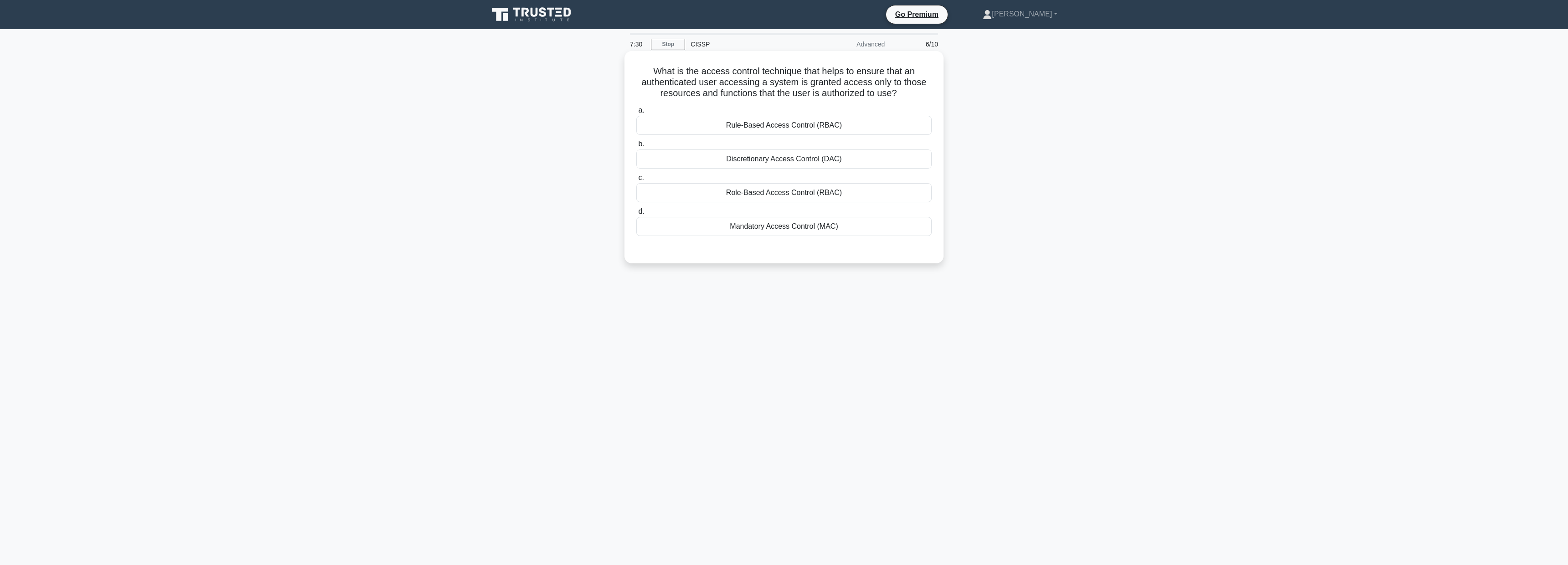
click at [786, 237] on div "a. Rule-Based Access Control (RBAC) b. Discretionary Access Control (DAC) c. d." at bounding box center [783, 170] width 306 height 135
click at [787, 233] on div "Mandatory Access Control (MAC)" at bounding box center [783, 226] width 295 height 19
click at [636, 215] on input "d. Mandatory Access Control (MAC)" at bounding box center [636, 212] width 0 height 6
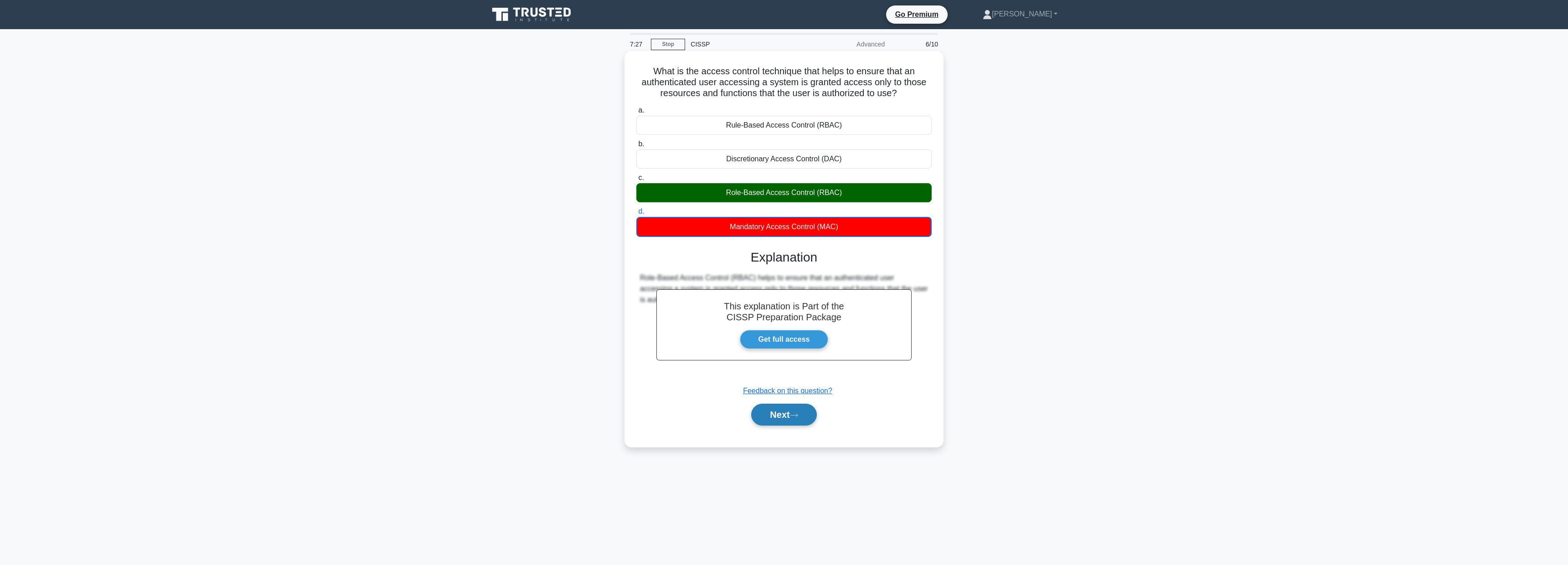
click at [783, 412] on button "Next" at bounding box center [783, 414] width 65 height 22
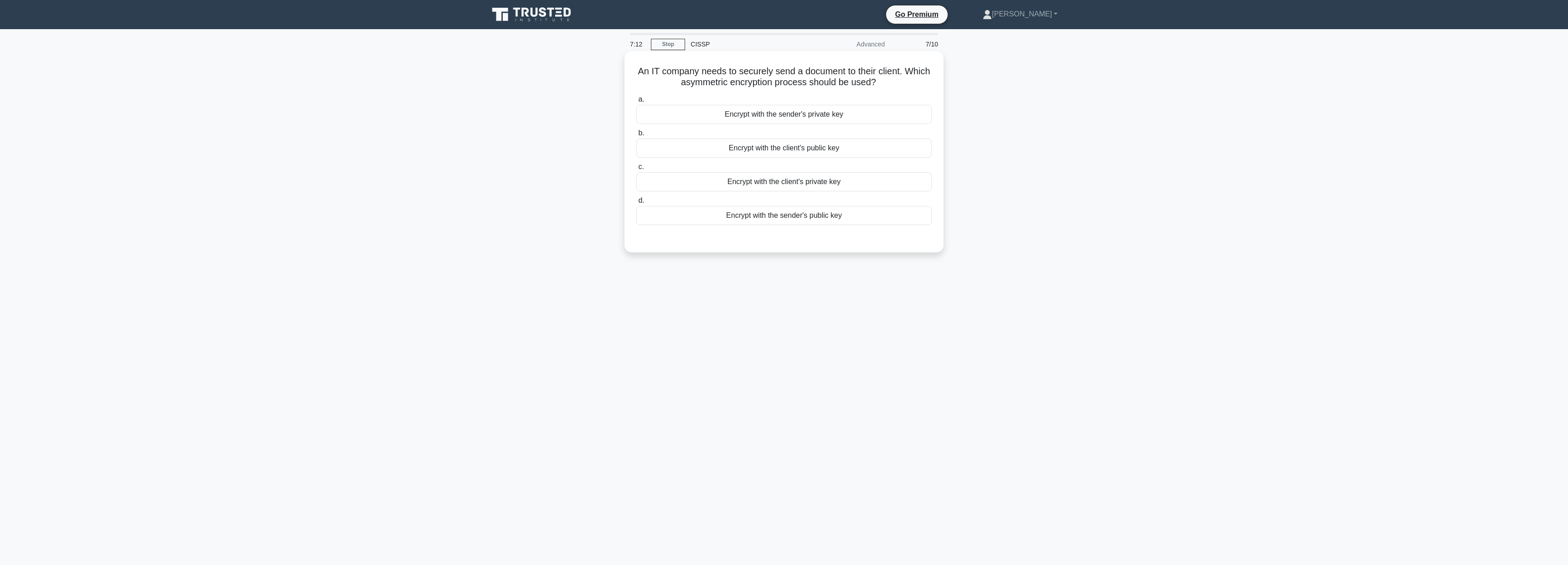
click at [835, 114] on div "Encrypt with the sender's private key" at bounding box center [783, 114] width 295 height 19
click at [636, 102] on input "a. Encrypt with the sender's private key" at bounding box center [636, 100] width 0 height 6
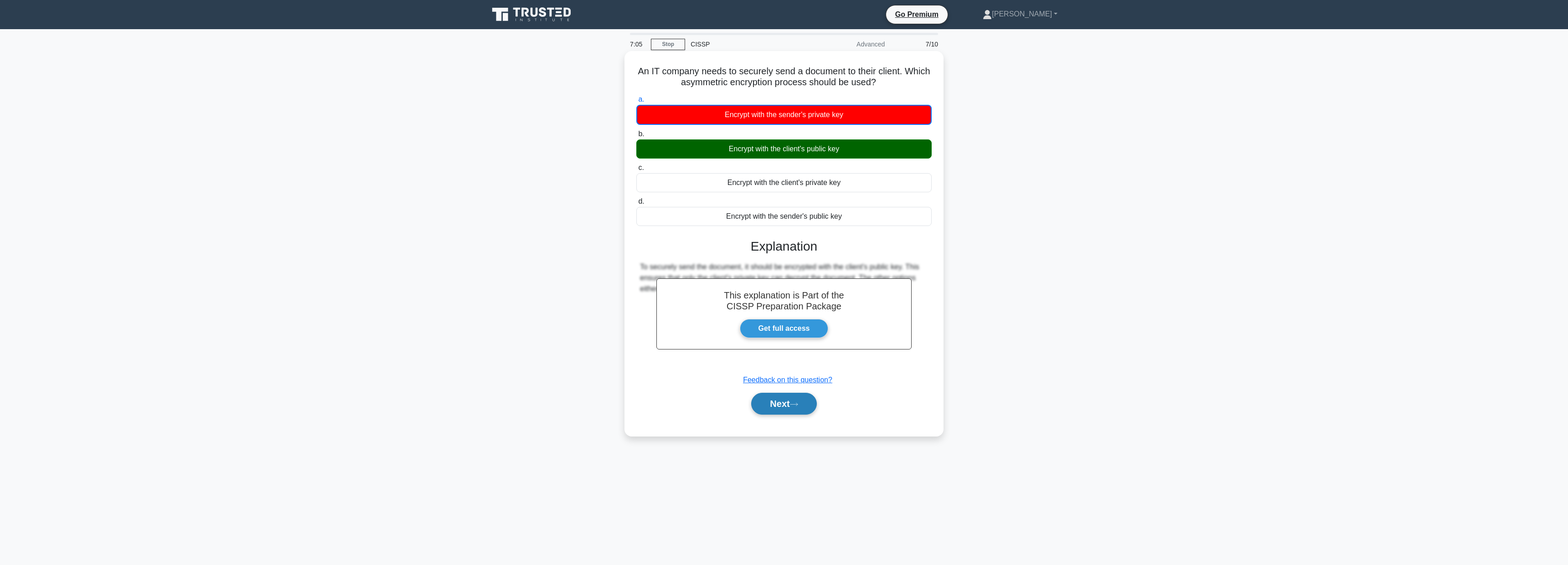
click at [778, 401] on button "Next" at bounding box center [783, 403] width 65 height 22
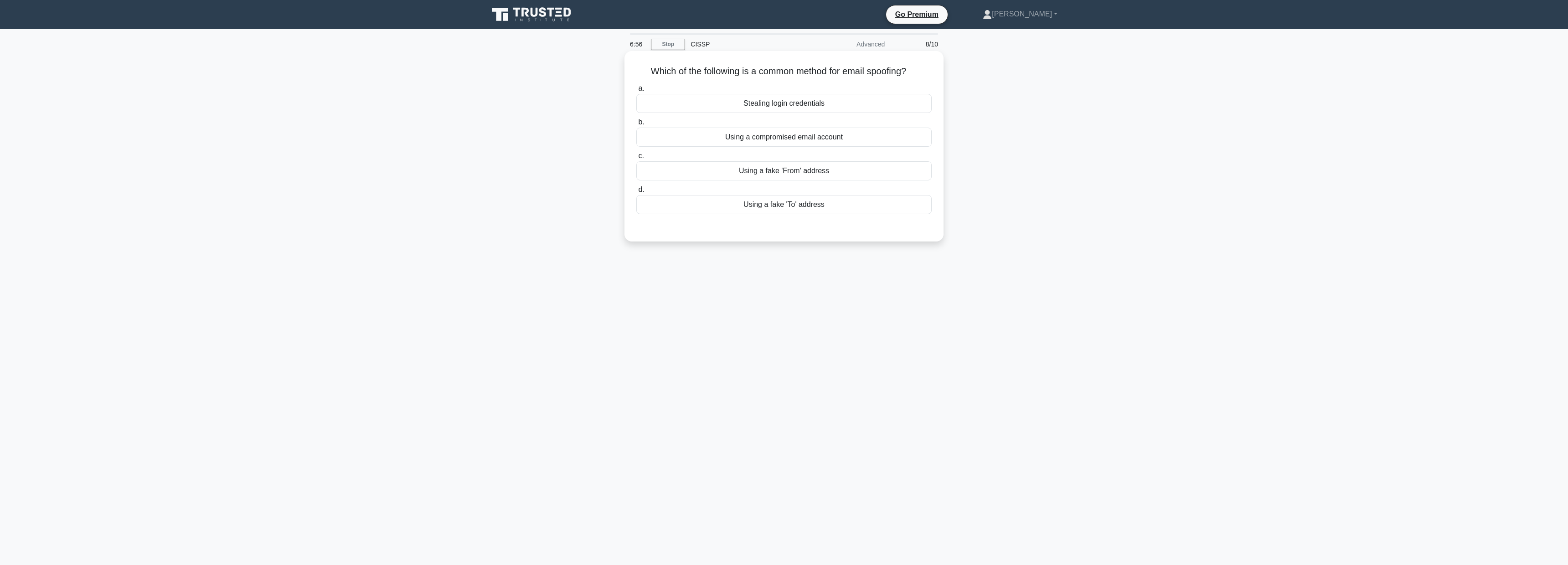
click at [800, 172] on div "Using a fake 'From' address" at bounding box center [783, 170] width 295 height 19
click at [636, 159] on input "c. Using a fake 'From' address" at bounding box center [636, 156] width 0 height 6
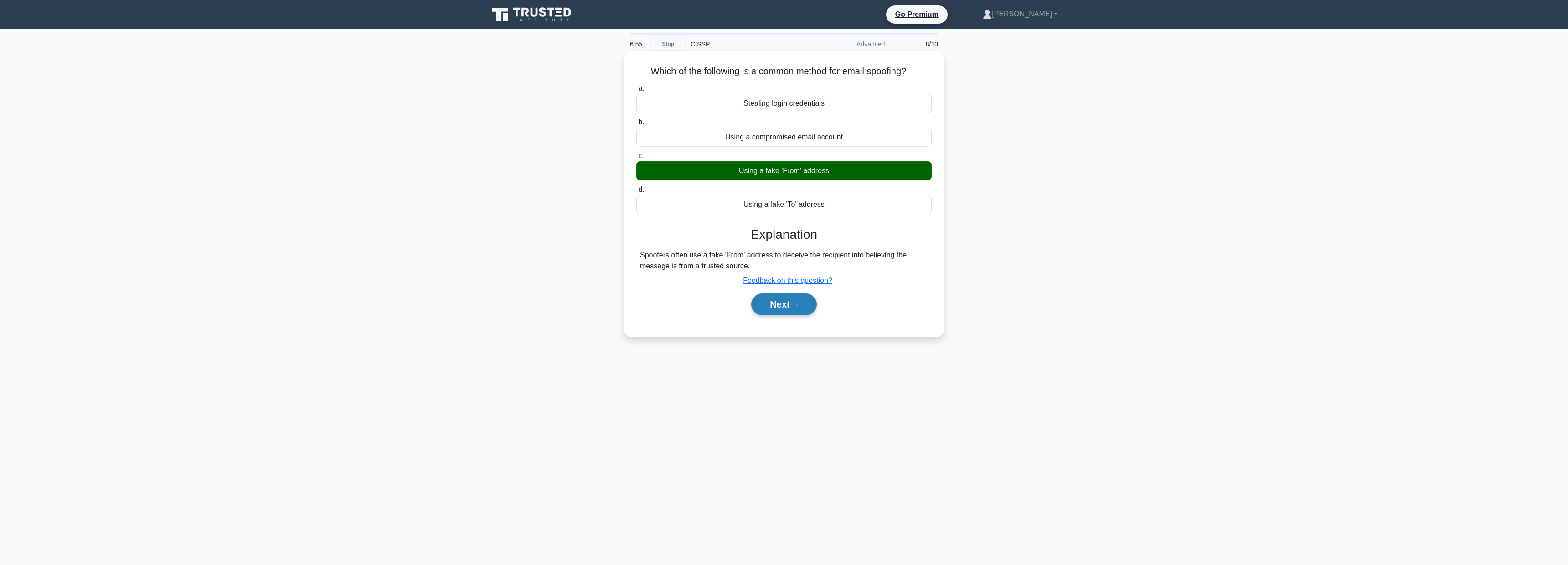
click at [785, 301] on button "Next" at bounding box center [783, 304] width 65 height 22
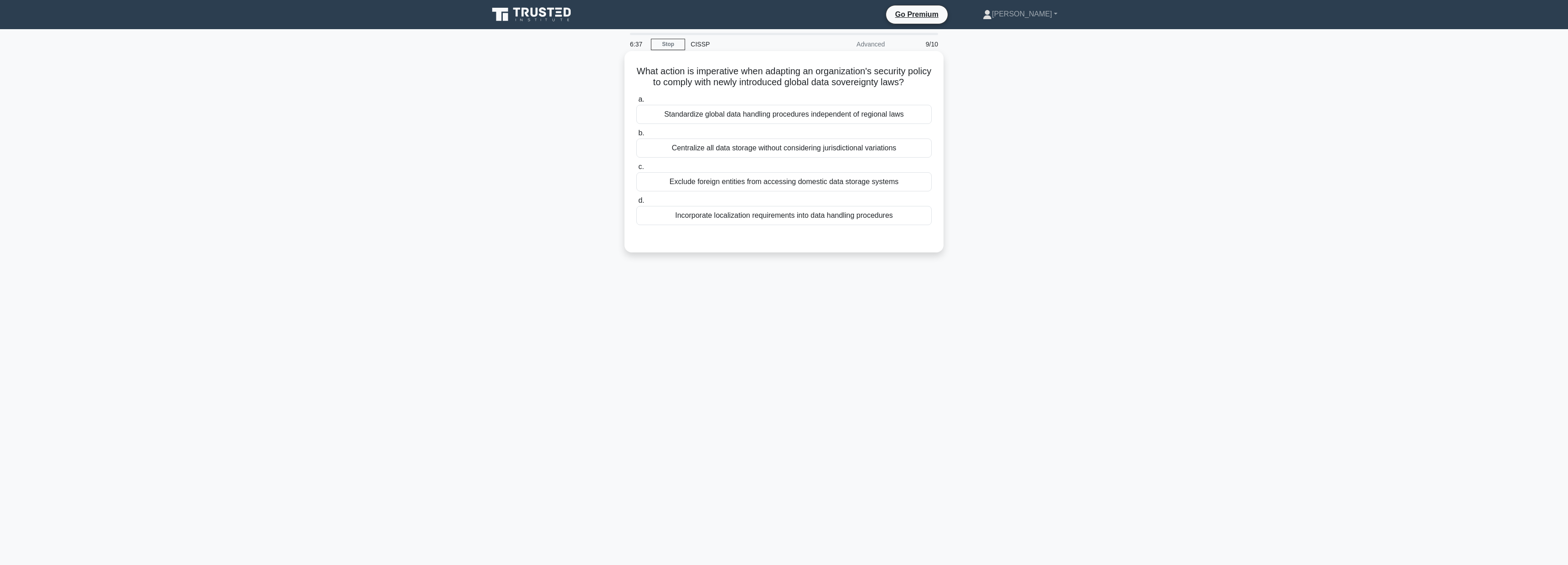
click at [783, 218] on div "Incorporate localization requirements into data handling procedures" at bounding box center [783, 215] width 295 height 19
click at [636, 204] on input "d. Incorporate localization requirements into data handling procedures" at bounding box center [636, 201] width 0 height 6
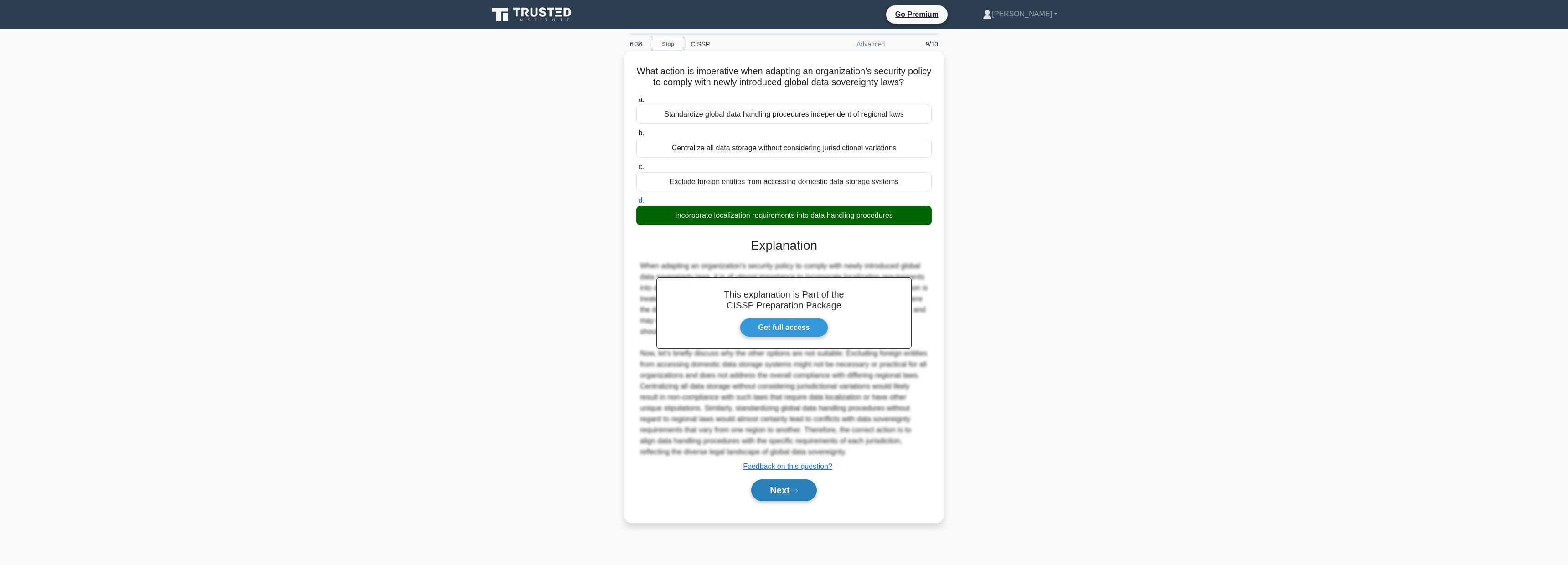
click at [792, 490] on button "Next" at bounding box center [783, 490] width 65 height 22
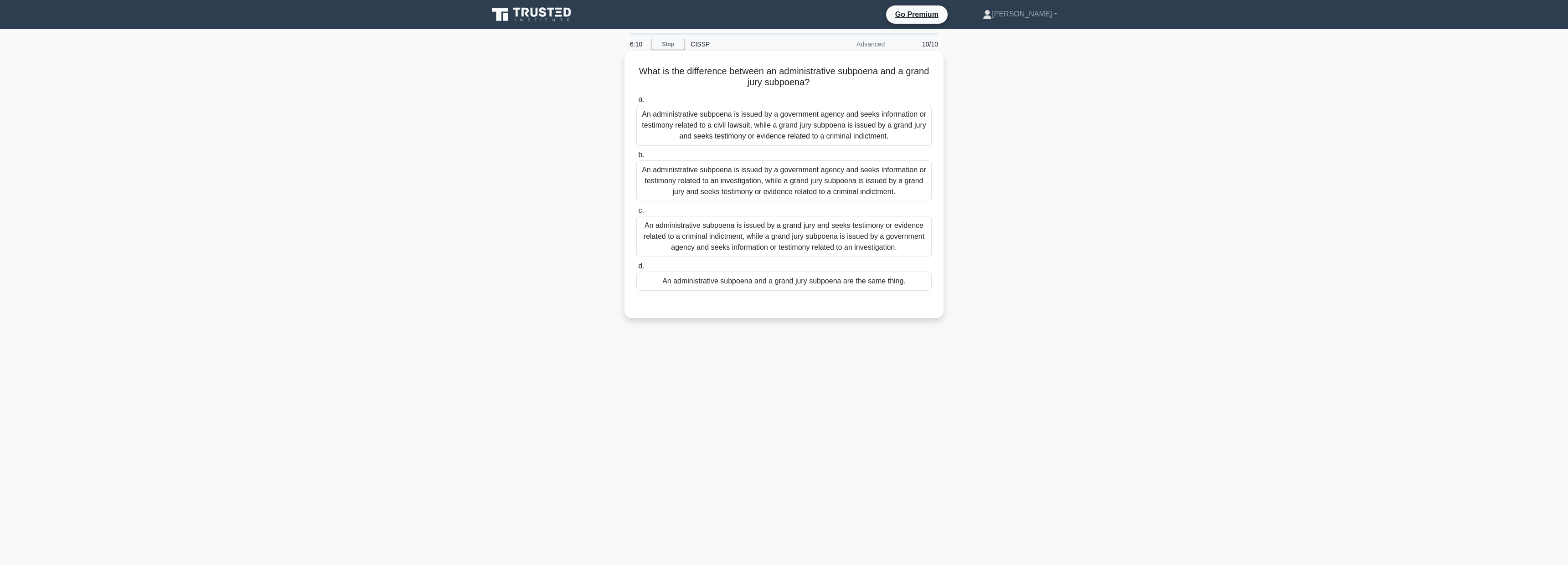
drag, startPoint x: 788, startPoint y: 137, endPoint x: 786, endPoint y: 129, distance: 8.2
click at [786, 130] on div "An administrative subpoena is issued by a government agency and seeks informati…" at bounding box center [783, 125] width 295 height 41
click at [715, 141] on div "An administrative subpoena is issued by a government agency and seeks informati…" at bounding box center [783, 125] width 295 height 41
click at [636, 102] on input "a. An administrative subpoena is issued by a government agency and seeks inform…" at bounding box center [636, 100] width 0 height 6
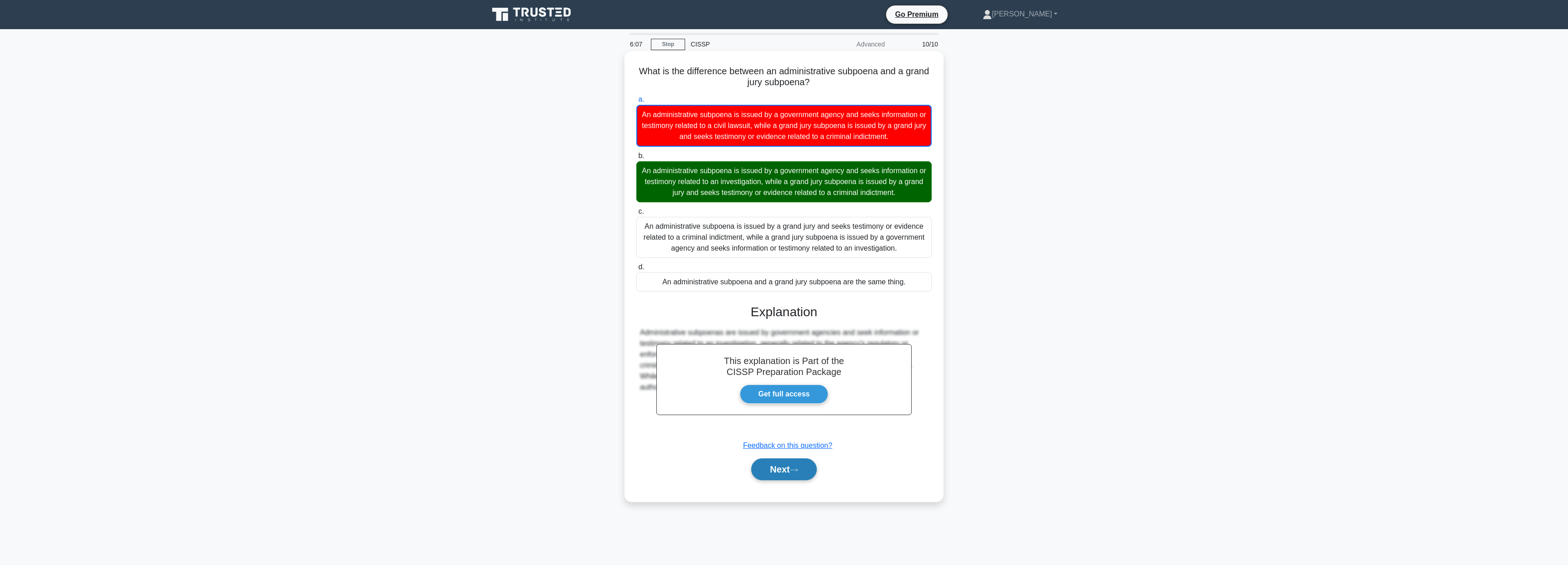
click at [788, 468] on button "Next" at bounding box center [783, 469] width 65 height 22
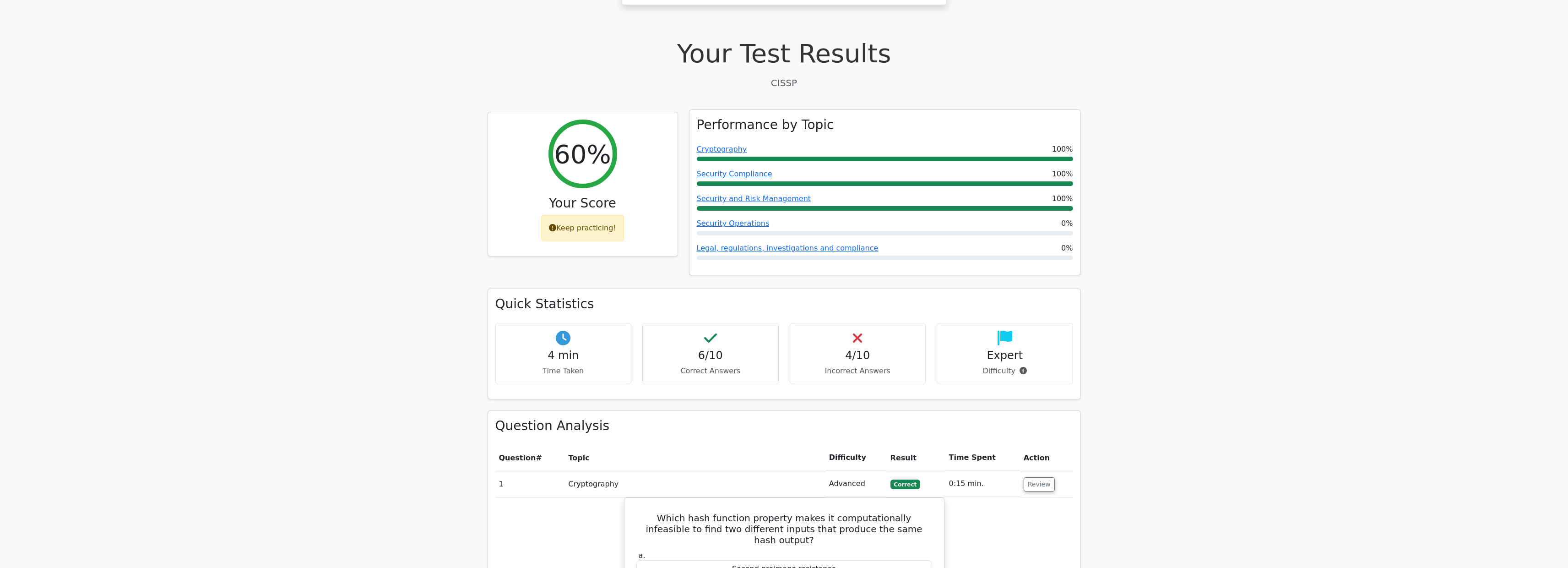
scroll to position [364, 0]
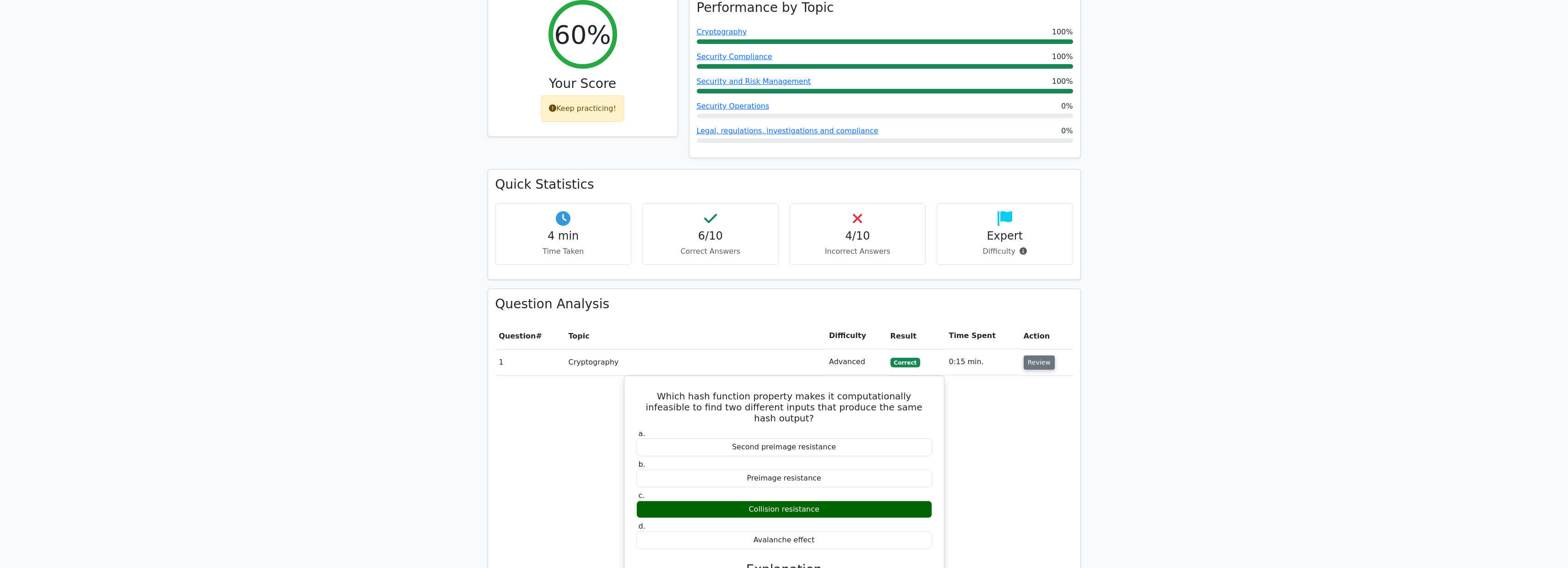
click at [1031, 355] on button "Review" at bounding box center [1039, 362] width 31 height 14
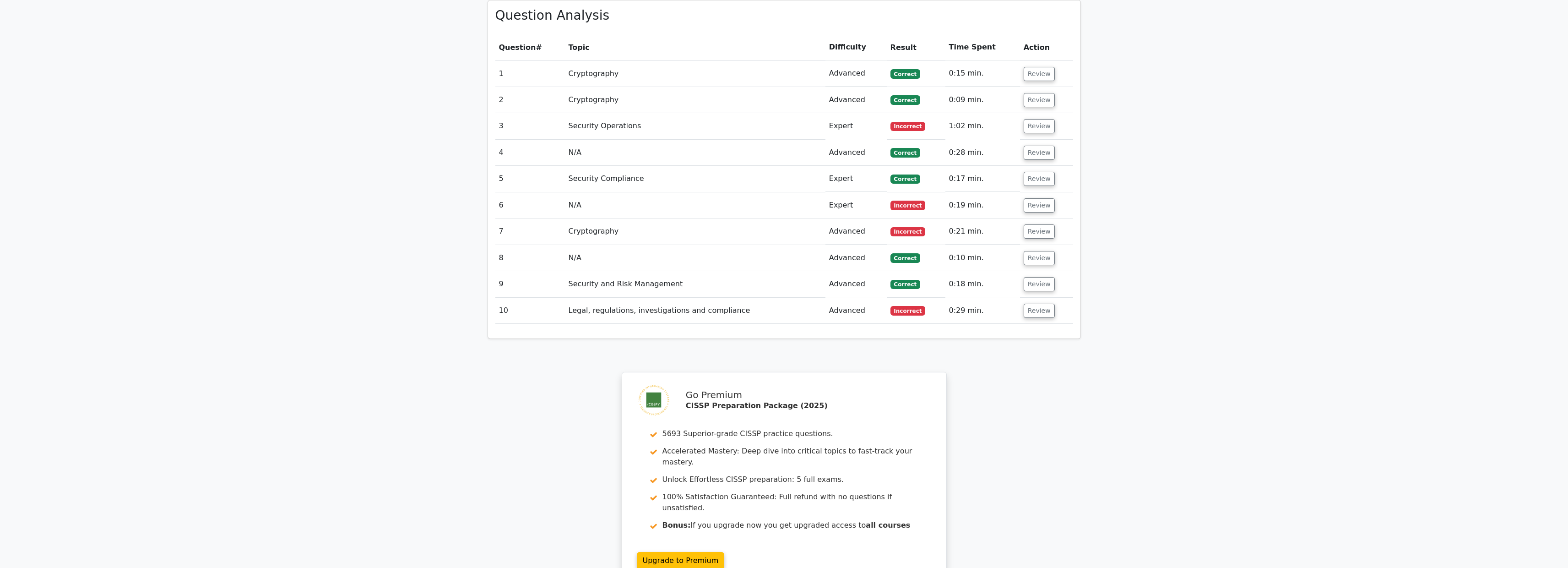
scroll to position [808, 0]
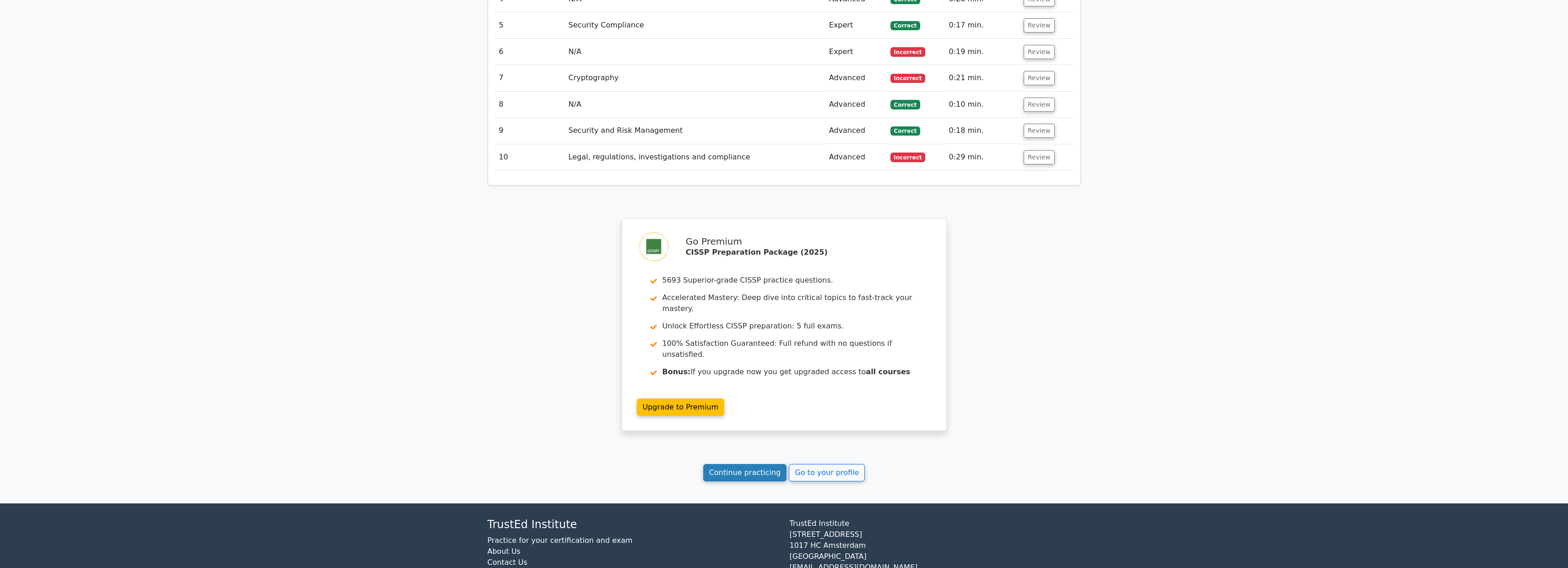
click at [737, 464] on link "Continue practicing" at bounding box center [745, 473] width 84 height 17
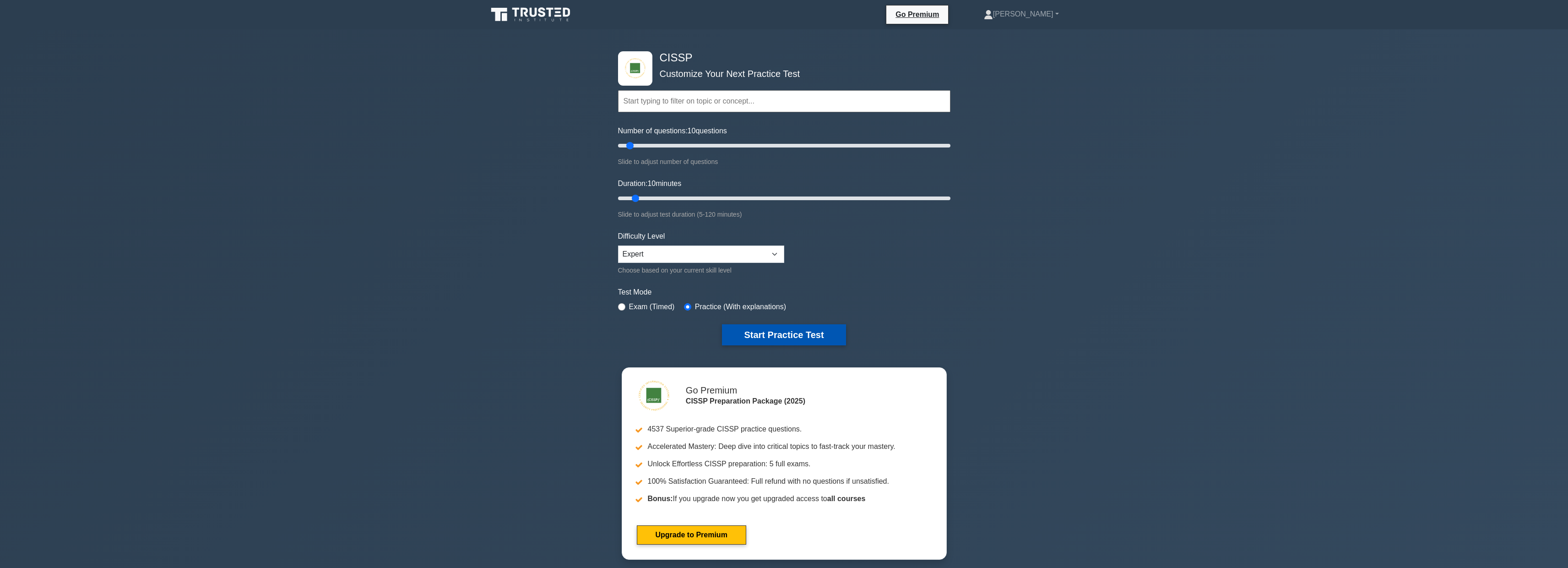
click at [783, 333] on button "Start Practice Test" at bounding box center [784, 334] width 123 height 21
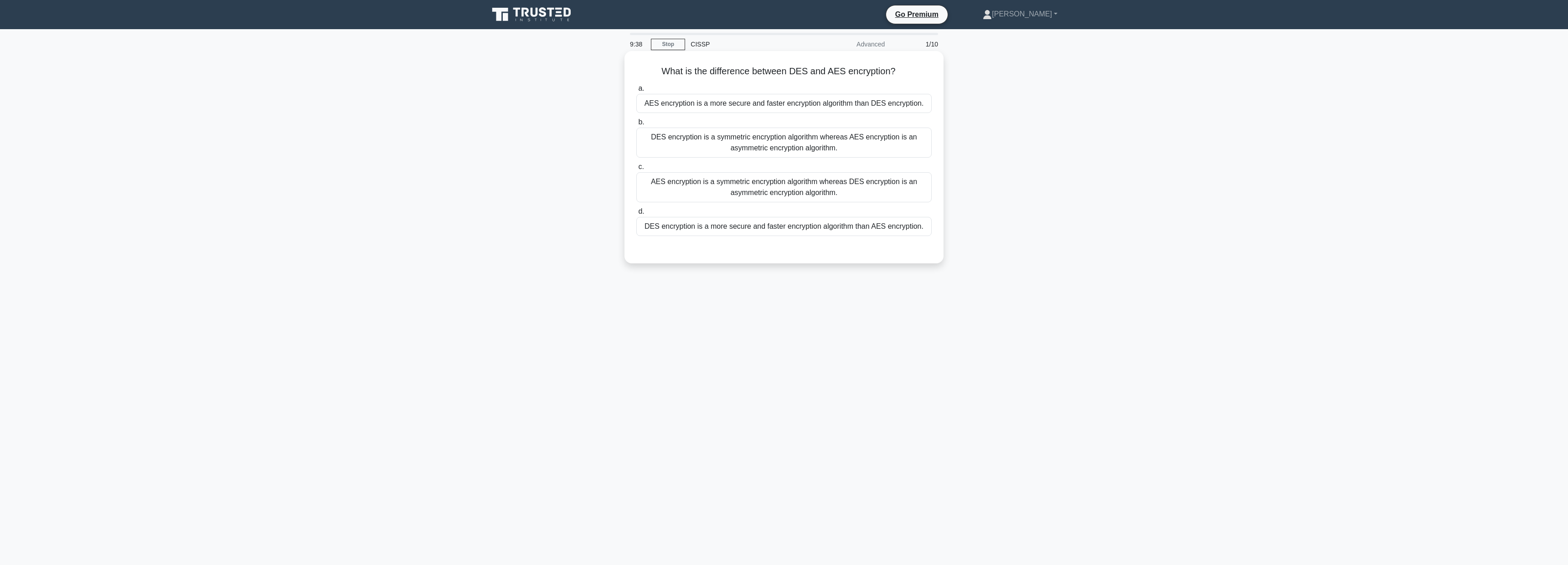
click at [801, 106] on div "AES encryption is a more secure and faster encryption algorithm than DES encryp…" at bounding box center [783, 103] width 295 height 19
click at [636, 92] on input "a. AES encryption is a more secure and faster encryption algorithm than DES enc…" at bounding box center [636, 89] width 0 height 6
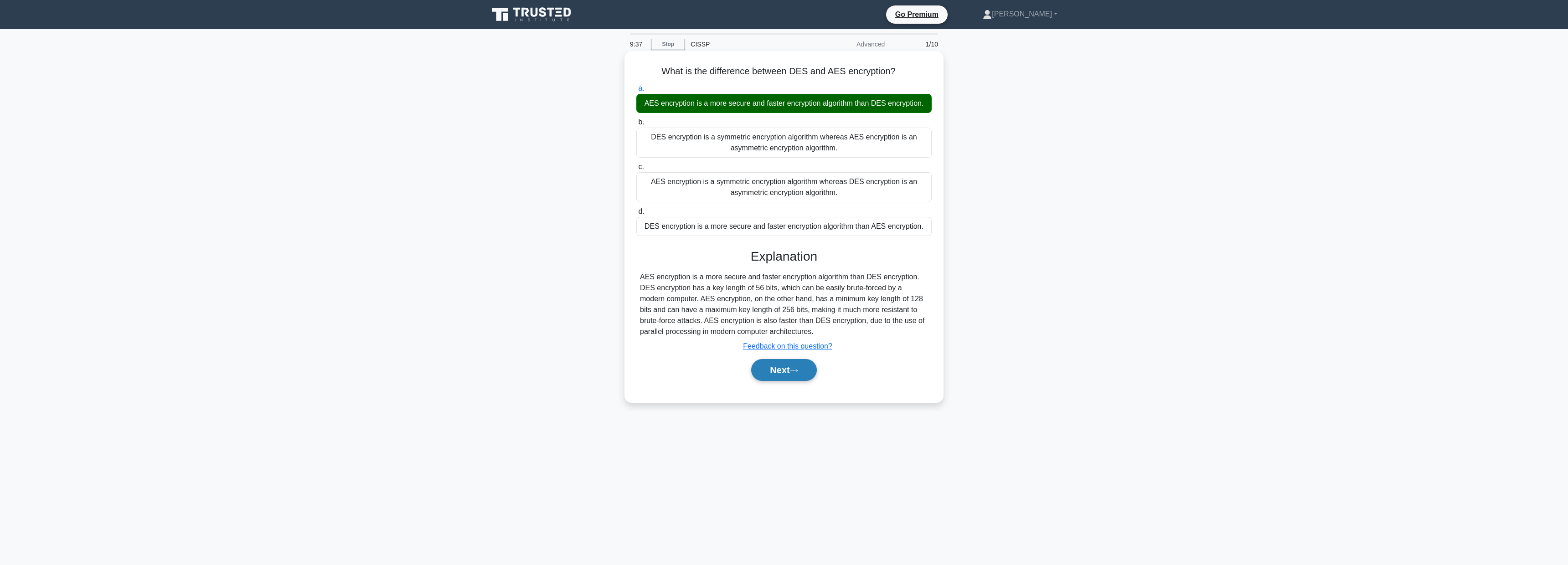
click at [797, 368] on icon at bounding box center [794, 370] width 8 height 5
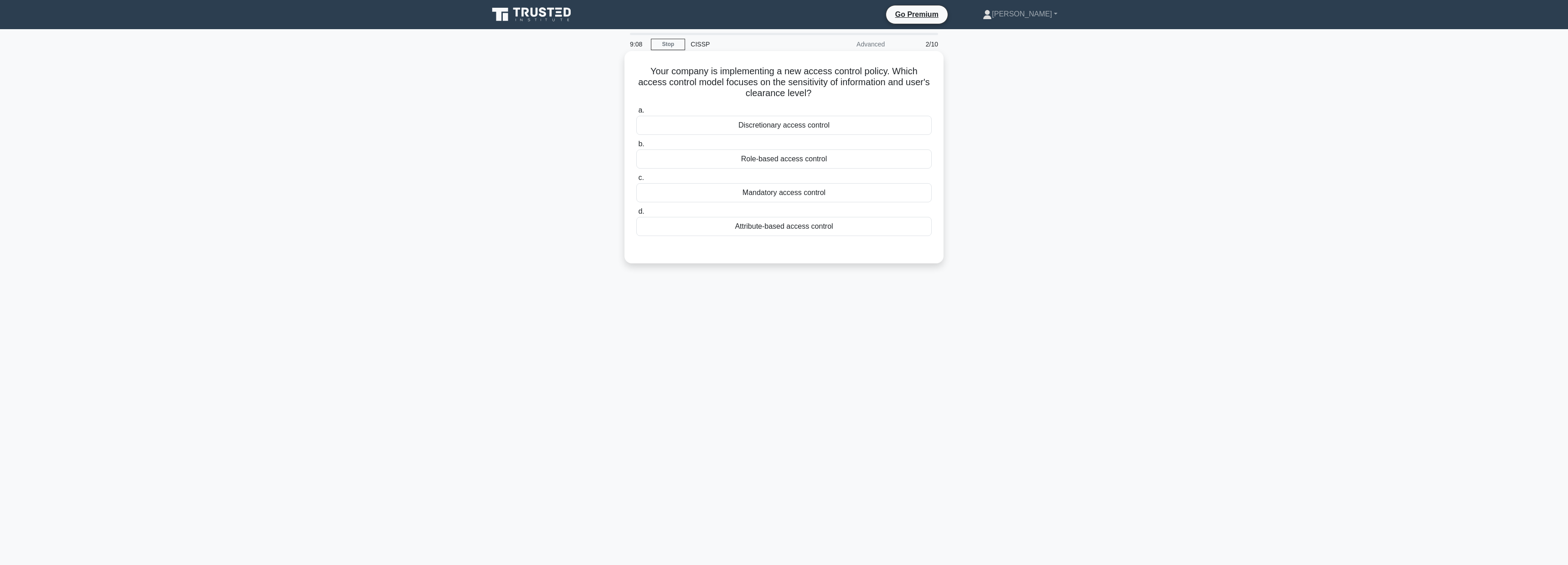
click at [801, 223] on div "Attribute-based access control" at bounding box center [783, 226] width 295 height 19
click at [636, 215] on input "d. Attribute-based access control" at bounding box center [636, 212] width 0 height 6
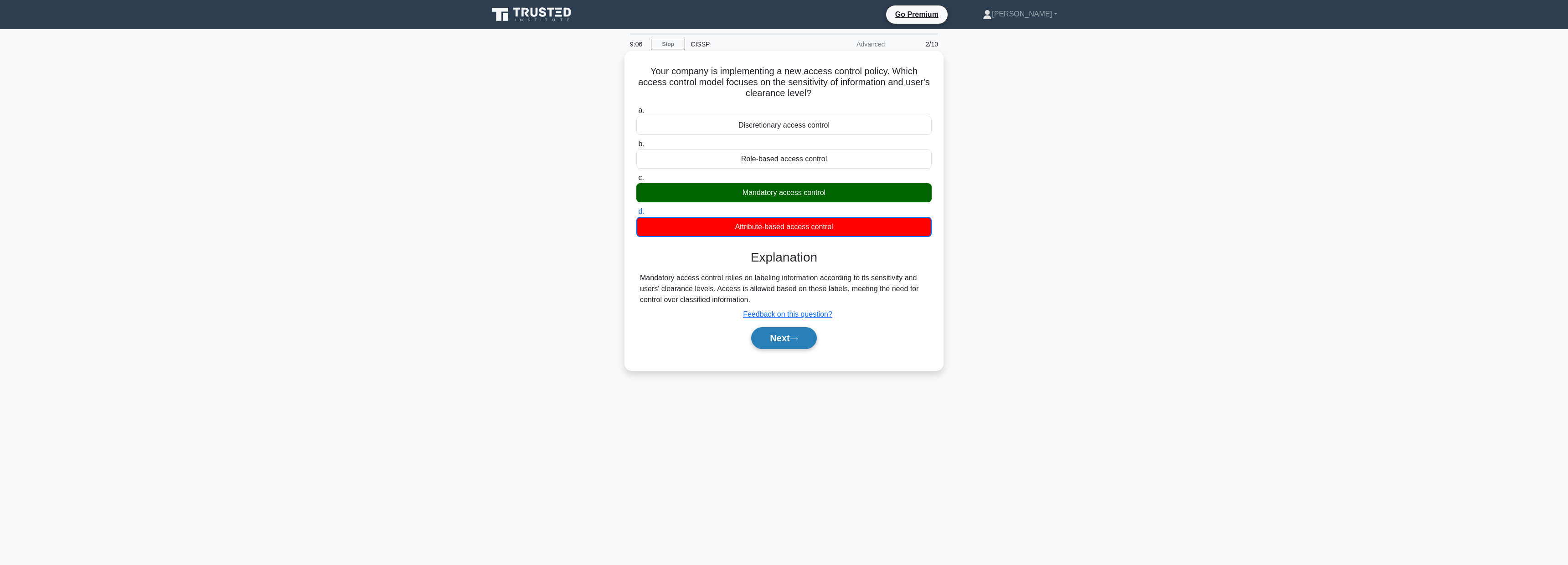
click at [804, 342] on button "Next" at bounding box center [783, 338] width 65 height 22
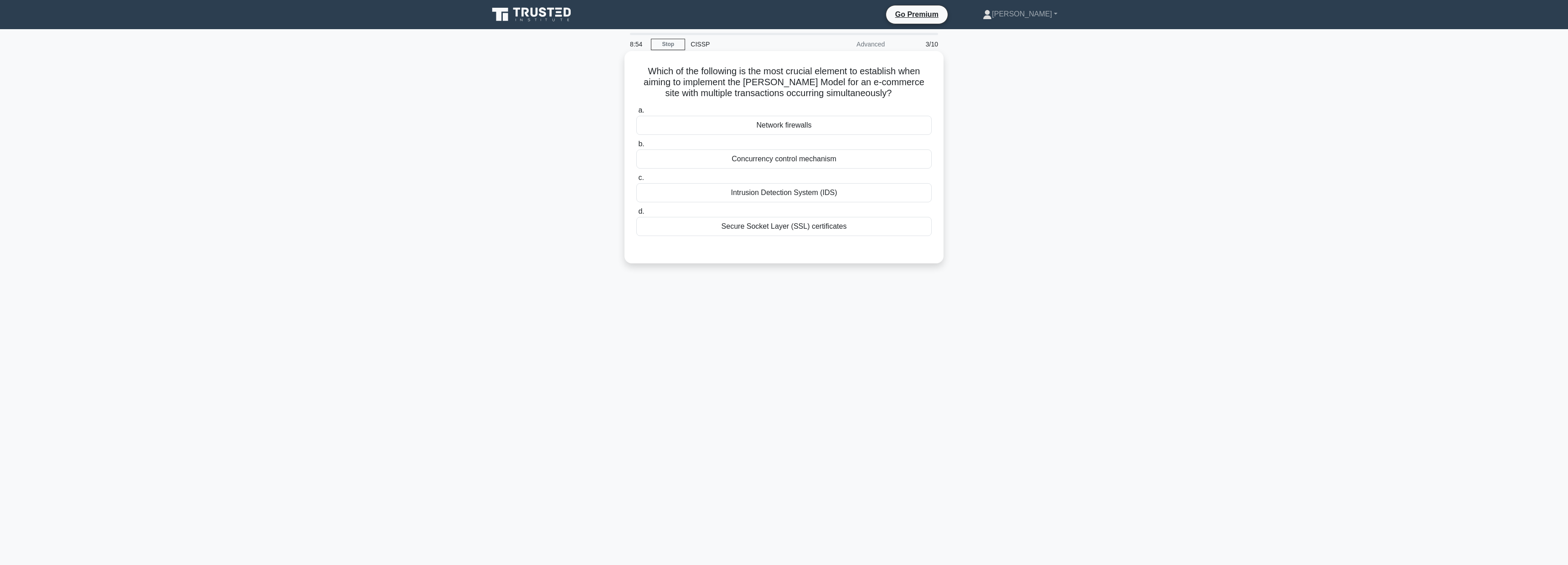
click at [810, 162] on div "Concurrency control mechanism" at bounding box center [783, 159] width 295 height 19
click at [636, 147] on input "b. Concurrency control mechanism" at bounding box center [636, 144] width 0 height 6
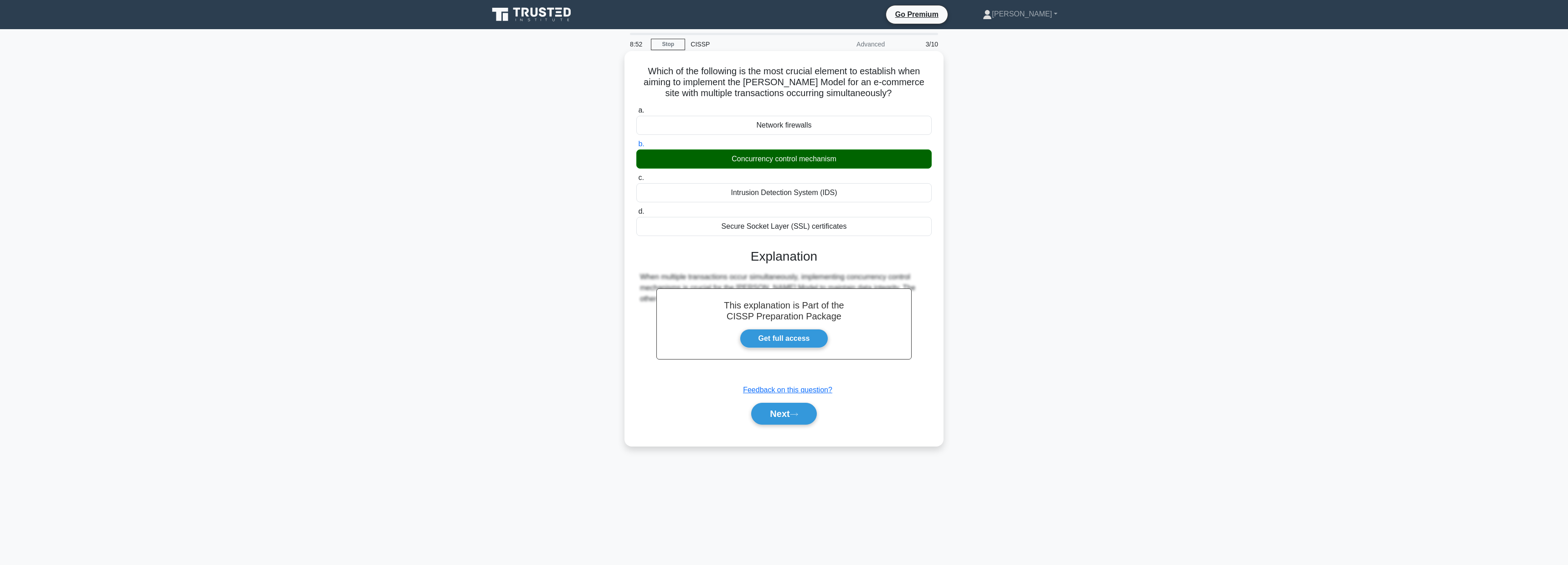
click at [796, 400] on div "Next" at bounding box center [783, 414] width 295 height 29
click at [796, 411] on button "Next" at bounding box center [783, 414] width 65 height 22
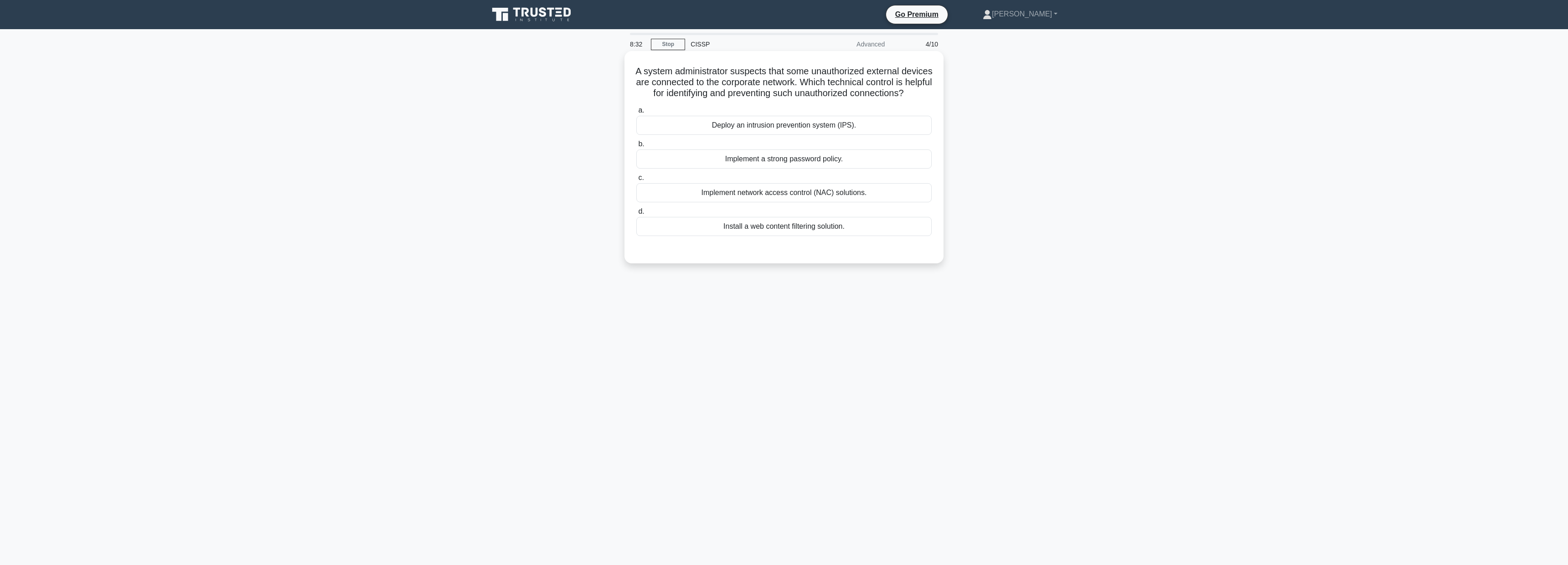
click at [807, 192] on div "Implement network access control (NAC) solutions." at bounding box center [783, 192] width 295 height 19
click at [636, 181] on input "c. Implement network access control (NAC) solutions." at bounding box center [636, 178] width 0 height 6
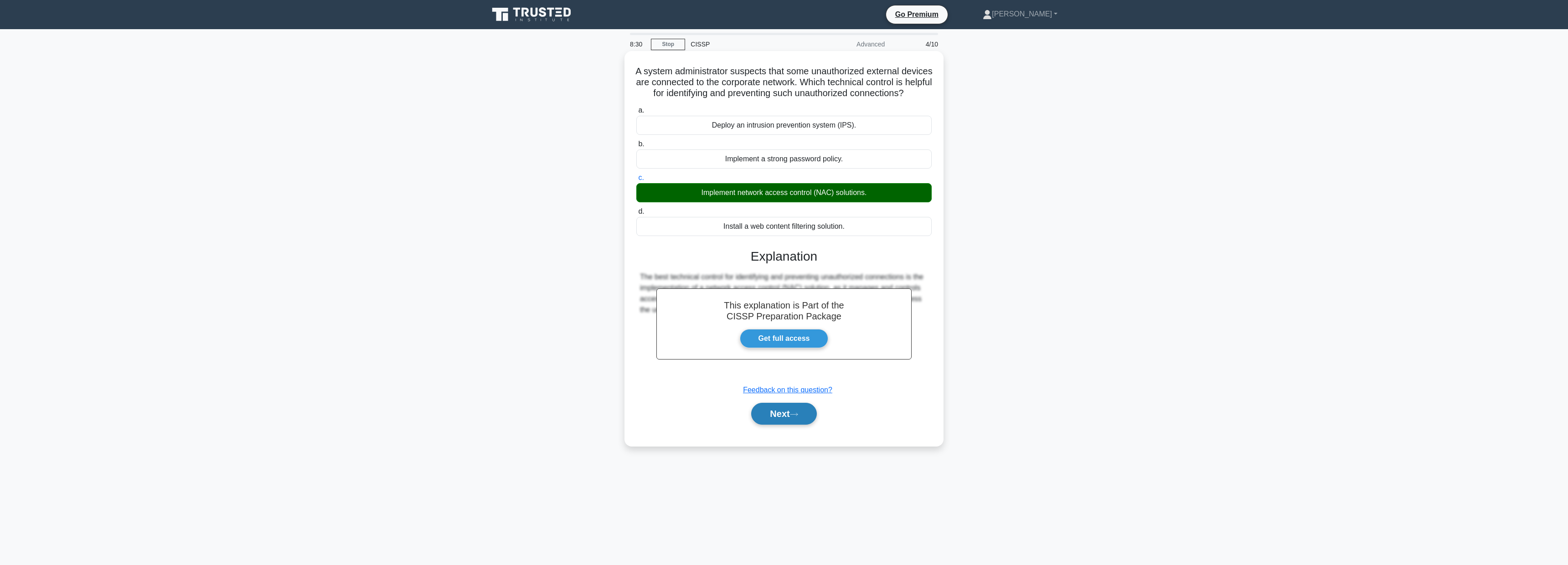
click at [787, 409] on button "Next" at bounding box center [783, 414] width 65 height 22
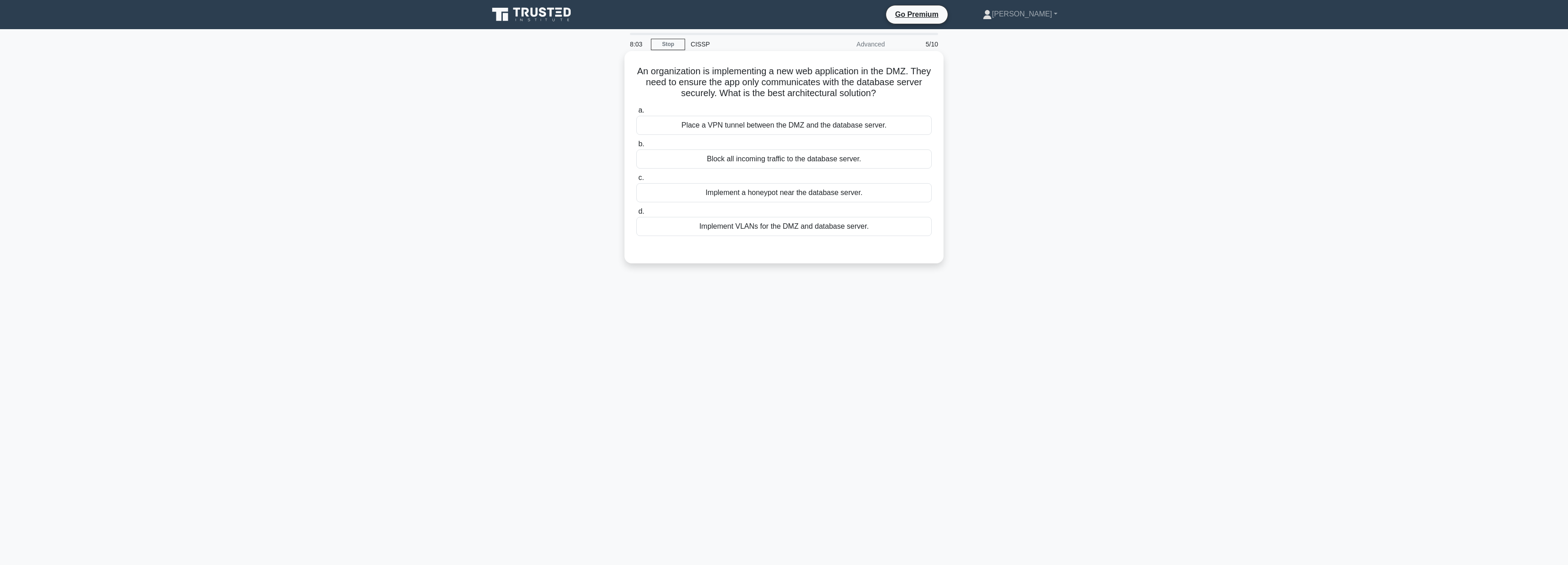
click at [849, 160] on div "Block all incoming traffic to the database server." at bounding box center [783, 159] width 295 height 19
click at [636, 147] on input "b. Block all incoming traffic to the database server." at bounding box center [636, 144] width 0 height 6
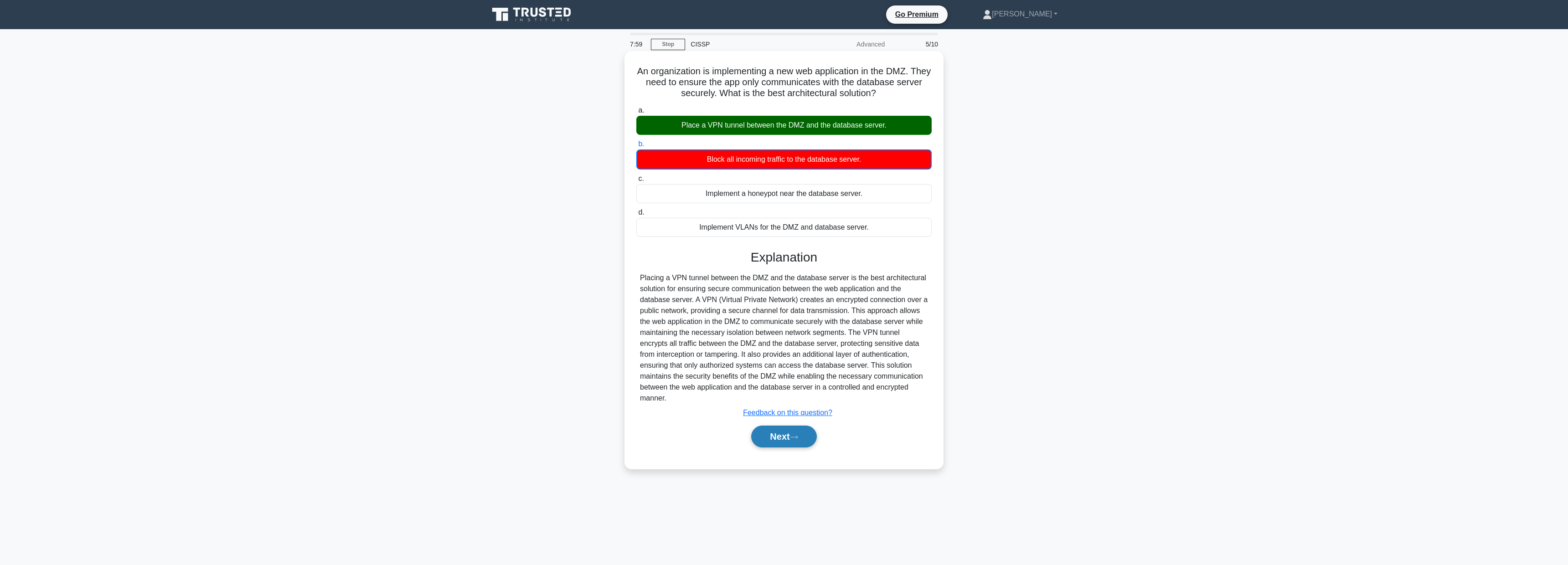
click at [799, 440] on button "Next" at bounding box center [783, 436] width 65 height 22
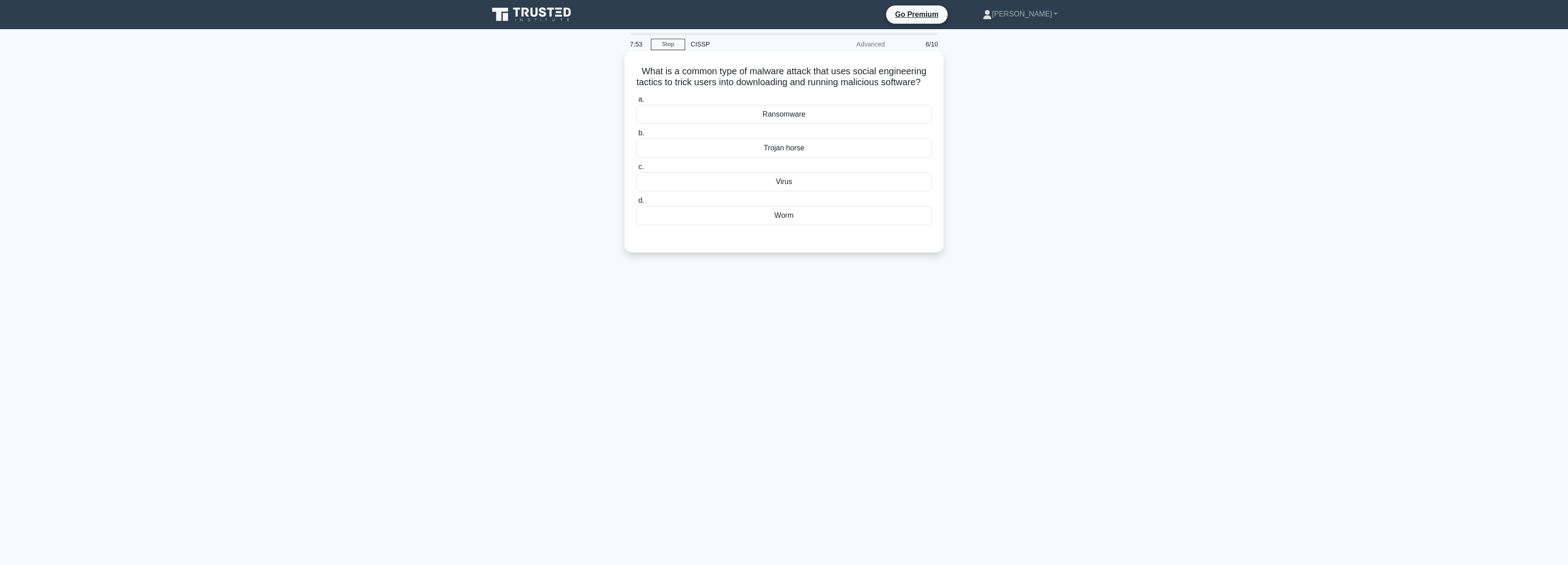
click at [816, 172] on div "a. Ransomware b. Trojan horse c. d." at bounding box center [783, 159] width 306 height 135
click at [812, 158] on div "Trojan horse" at bounding box center [783, 148] width 295 height 19
click at [636, 136] on input "b. Trojan horse" at bounding box center [636, 133] width 0 height 6
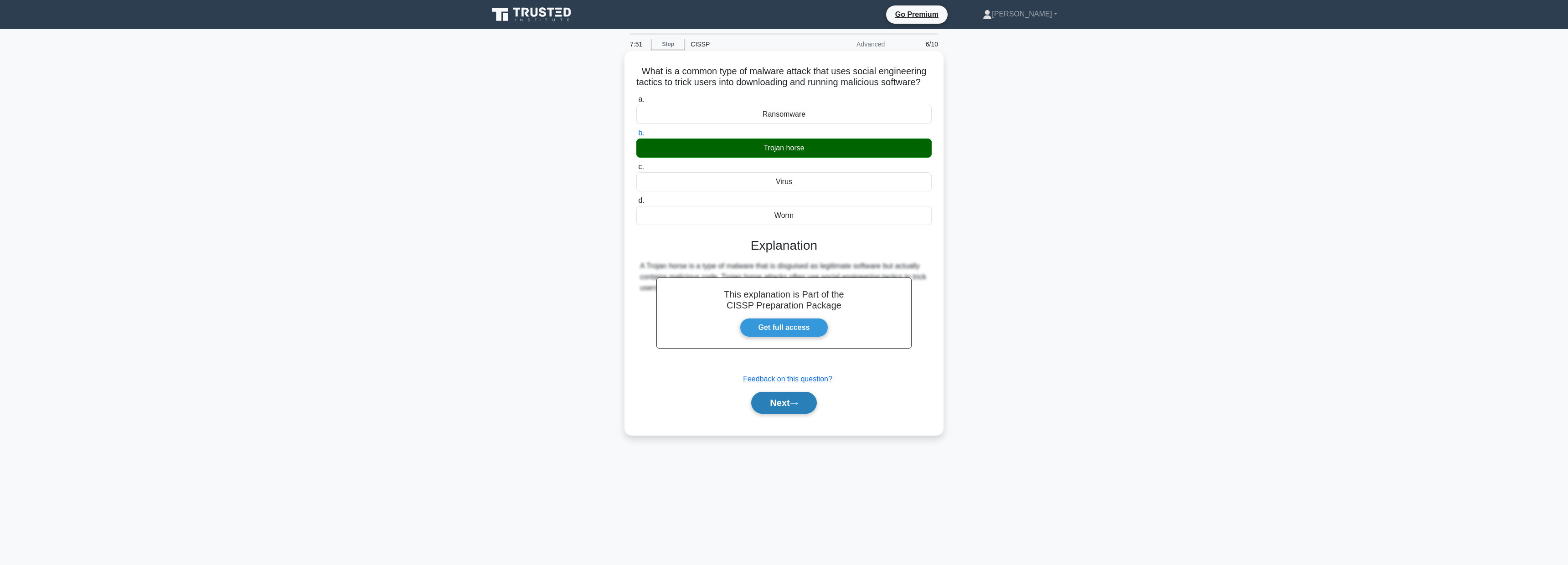
click at [792, 412] on button "Next" at bounding box center [783, 403] width 65 height 22
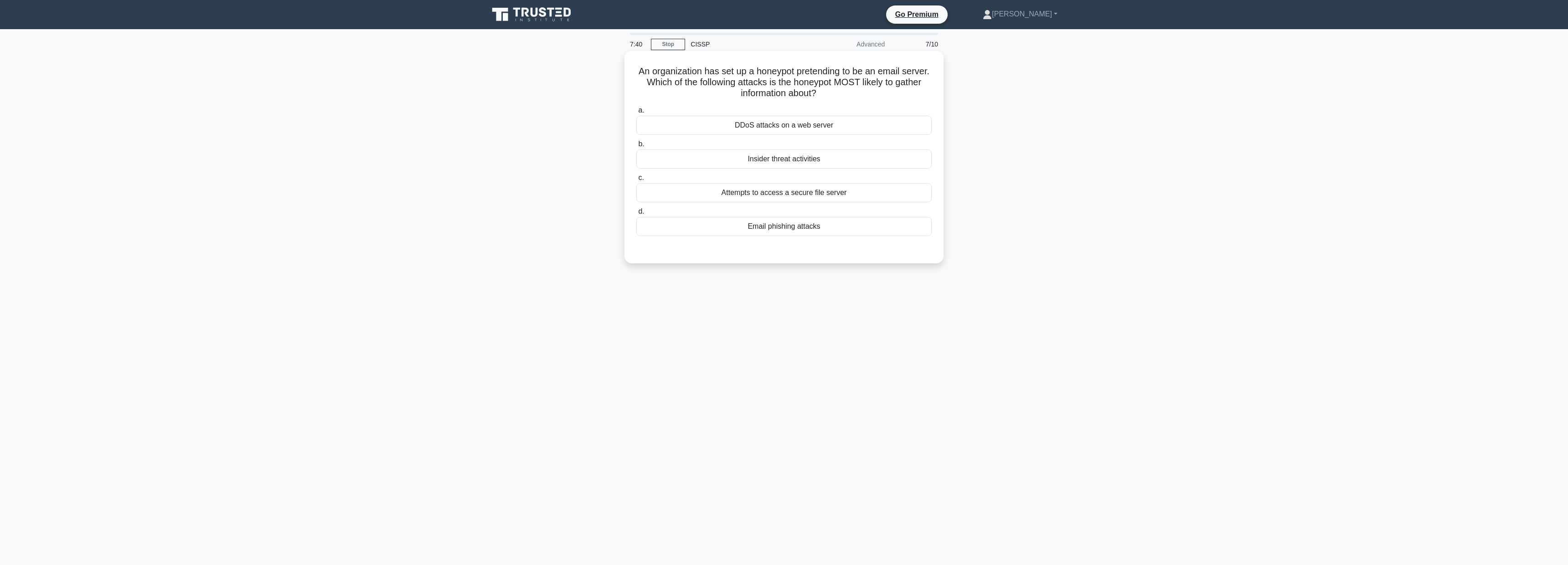
click at [808, 228] on div "Email phishing attacks" at bounding box center [783, 226] width 295 height 19
click at [636, 215] on input "d. Email phishing attacks" at bounding box center [636, 212] width 0 height 6
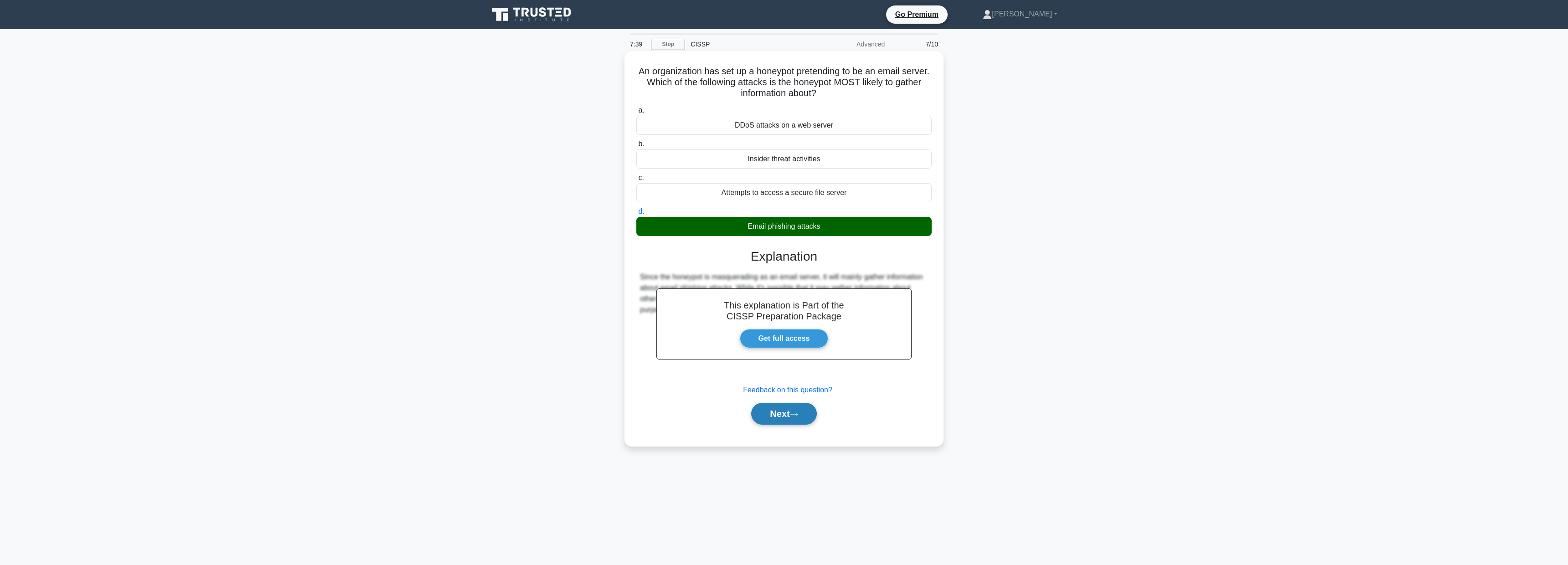
click at [803, 415] on button "Next" at bounding box center [783, 414] width 65 height 22
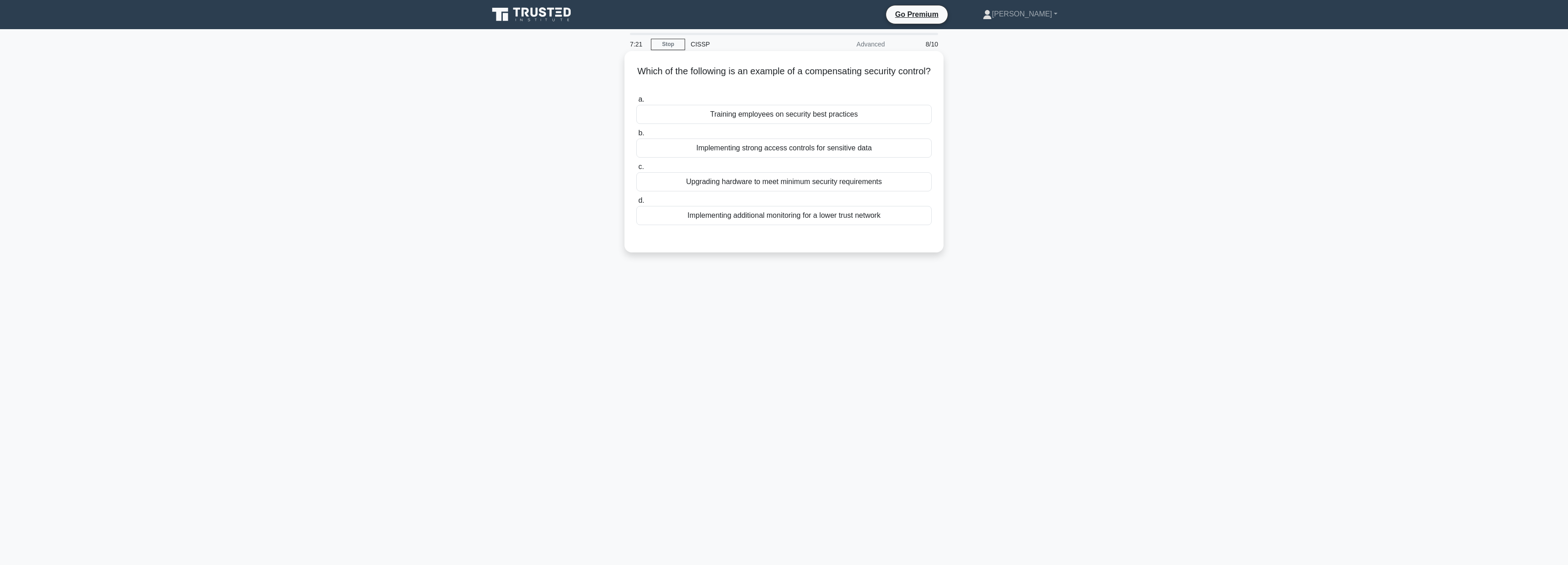
click at [810, 150] on div "Implementing strong access controls for sensitive data" at bounding box center [783, 148] width 295 height 19
click at [636, 136] on input "b. Implementing strong access controls for sensitive data" at bounding box center [636, 133] width 0 height 6
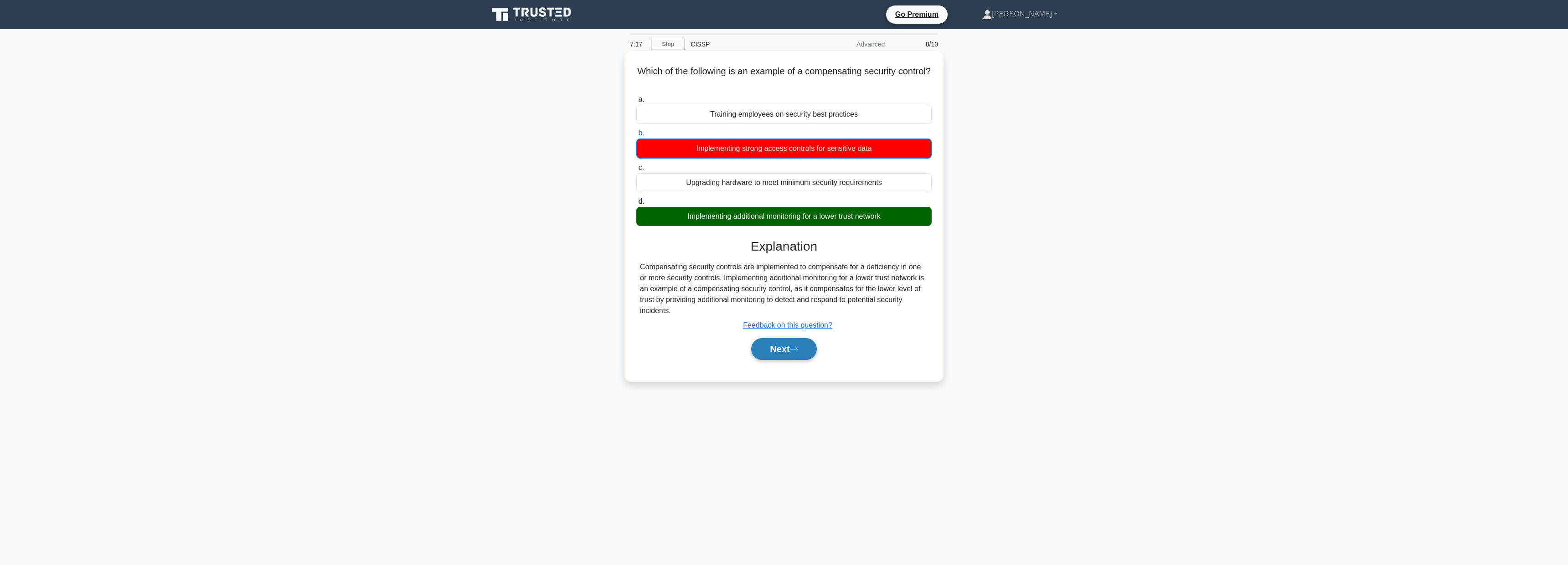
click at [789, 349] on button "Next" at bounding box center [783, 349] width 65 height 22
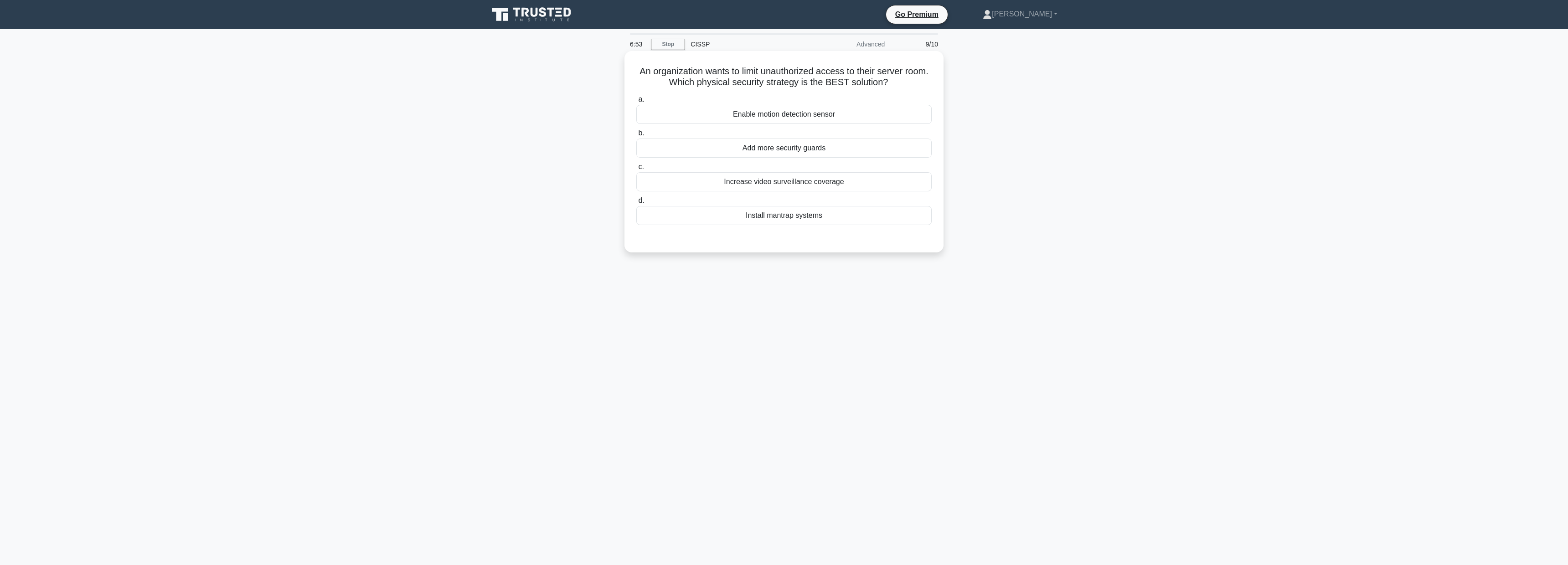
click at [794, 210] on div "Install mantrap systems" at bounding box center [783, 215] width 295 height 19
click at [636, 204] on input "d. Install mantrap systems" at bounding box center [636, 201] width 0 height 6
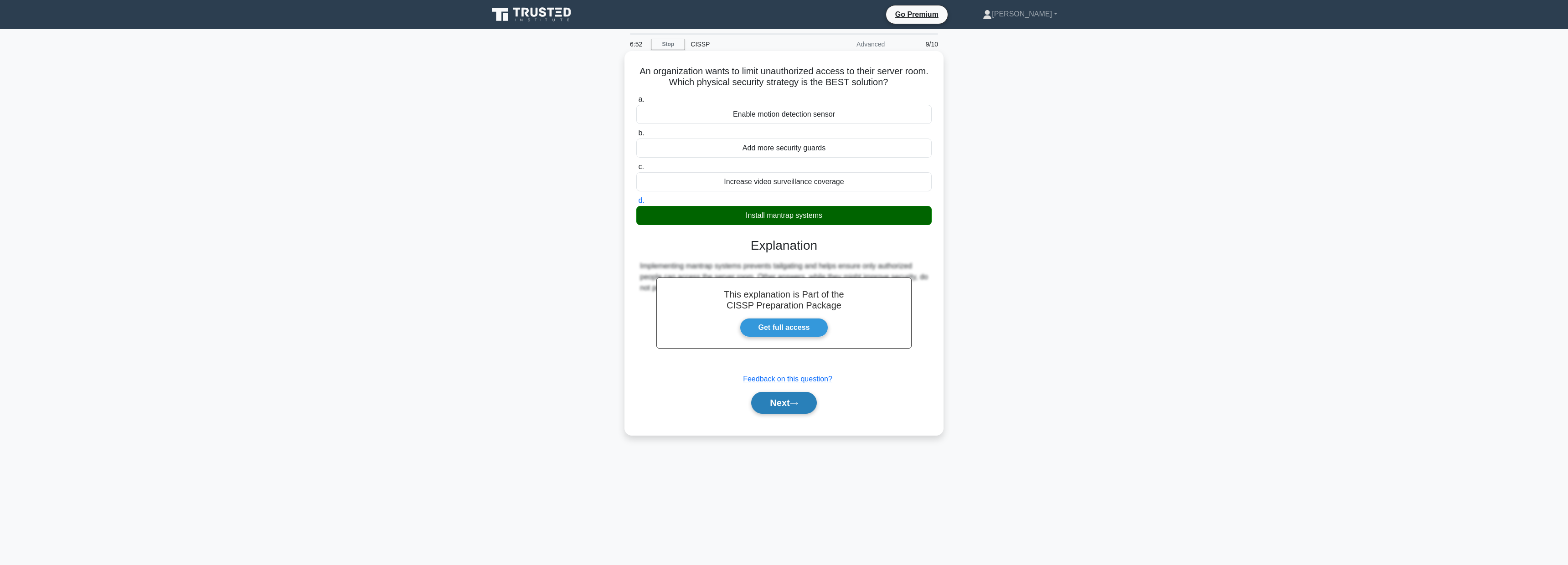
click at [781, 396] on button "Next" at bounding box center [783, 403] width 65 height 22
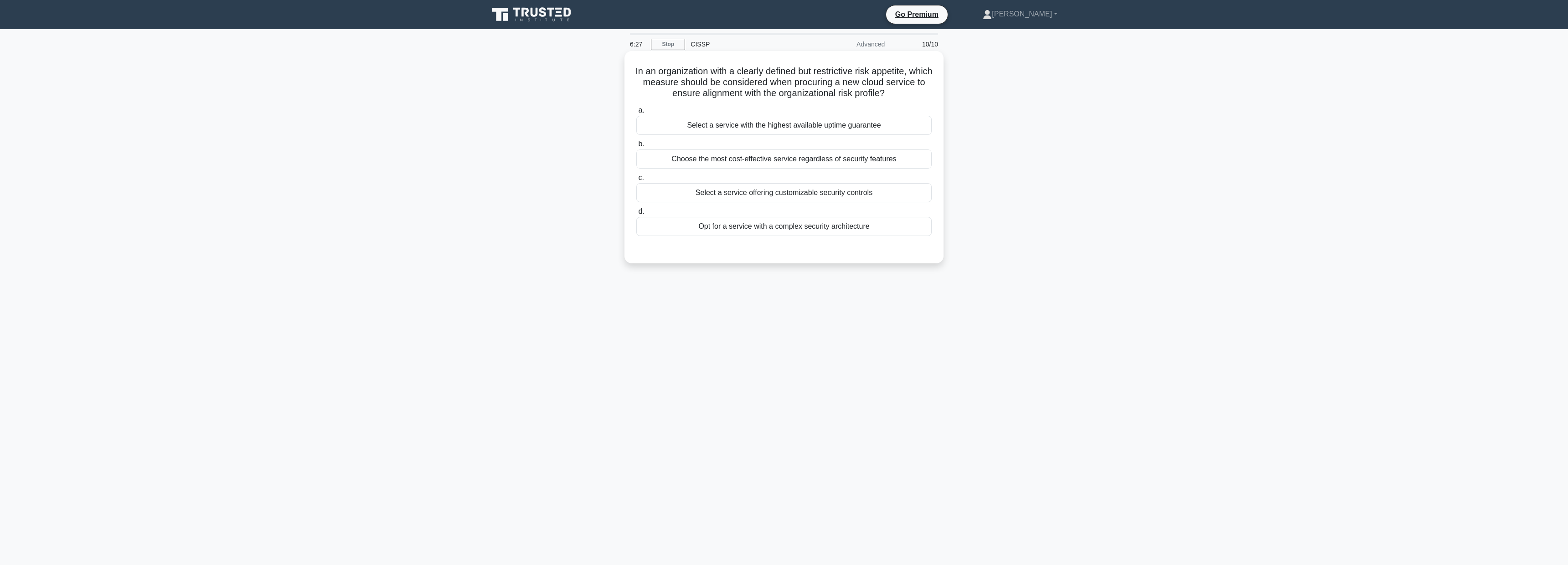
click at [872, 192] on div "Select a service offering customizable security controls" at bounding box center [783, 192] width 295 height 19
click at [636, 181] on input "c. Select a service offering customizable security controls" at bounding box center [636, 178] width 0 height 6
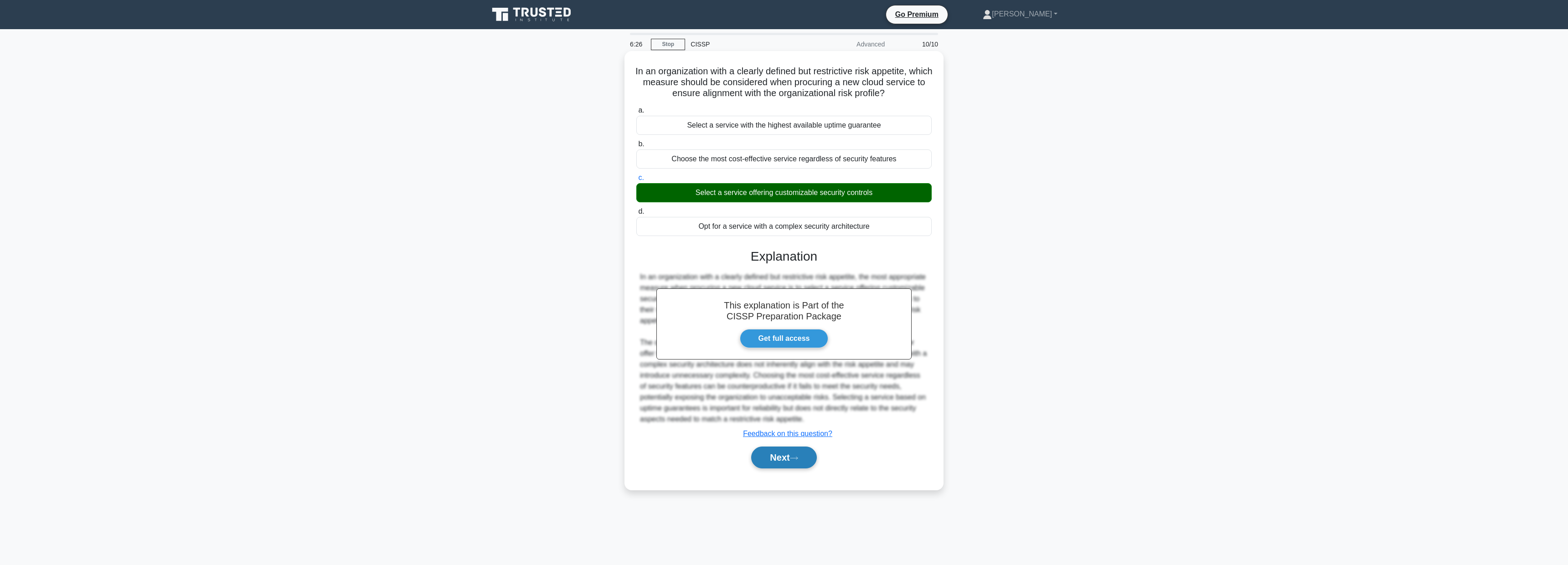
click at [783, 451] on button "Next" at bounding box center [783, 457] width 65 height 22
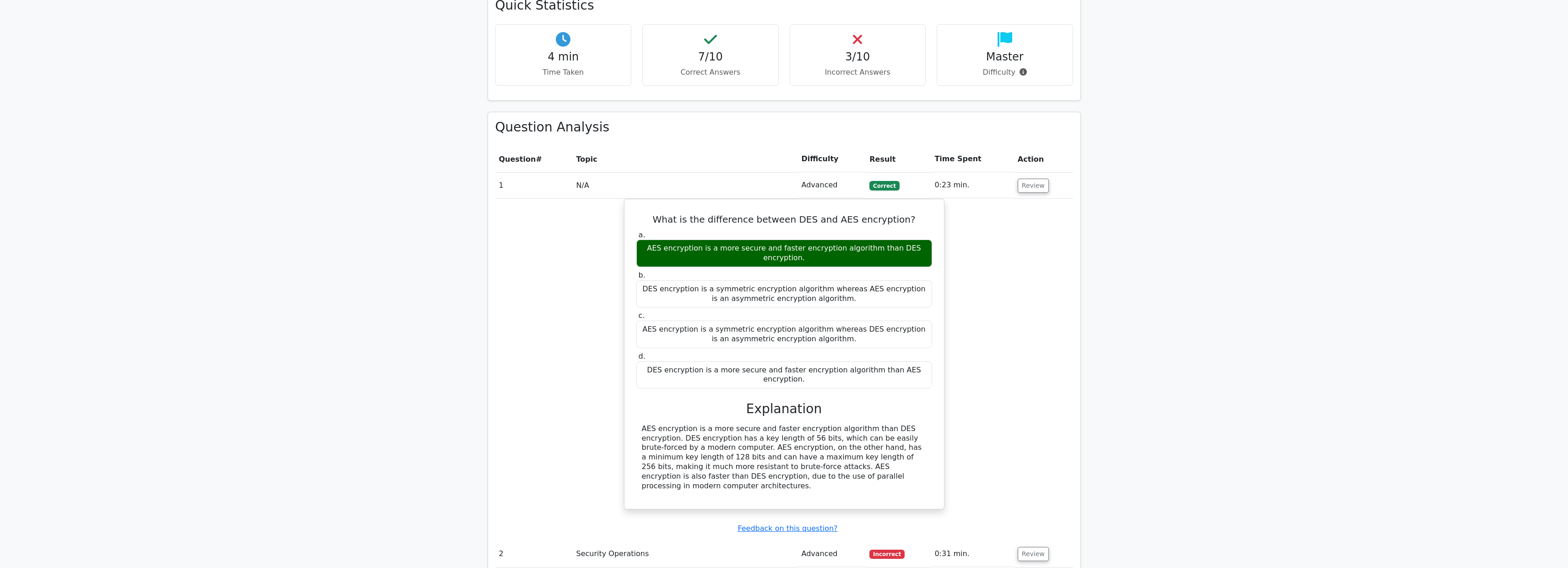
scroll to position [926, 0]
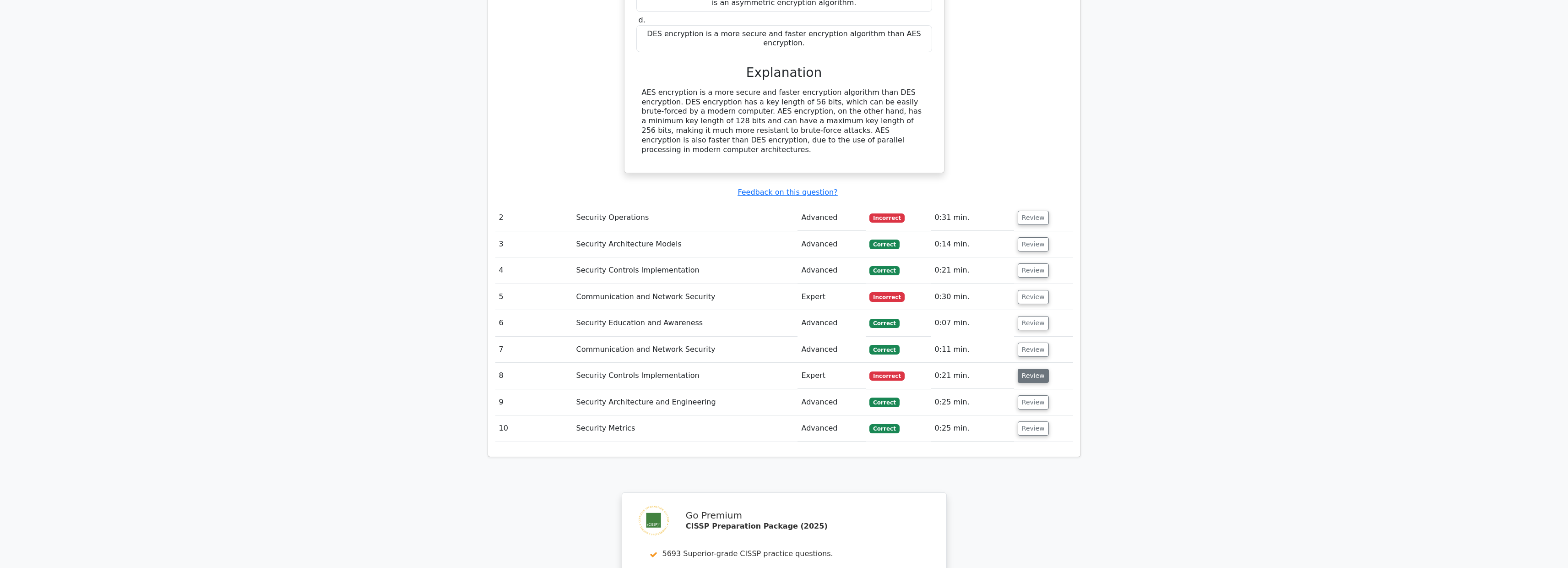
click at [1031, 369] on button "Review" at bounding box center [1033, 375] width 31 height 14
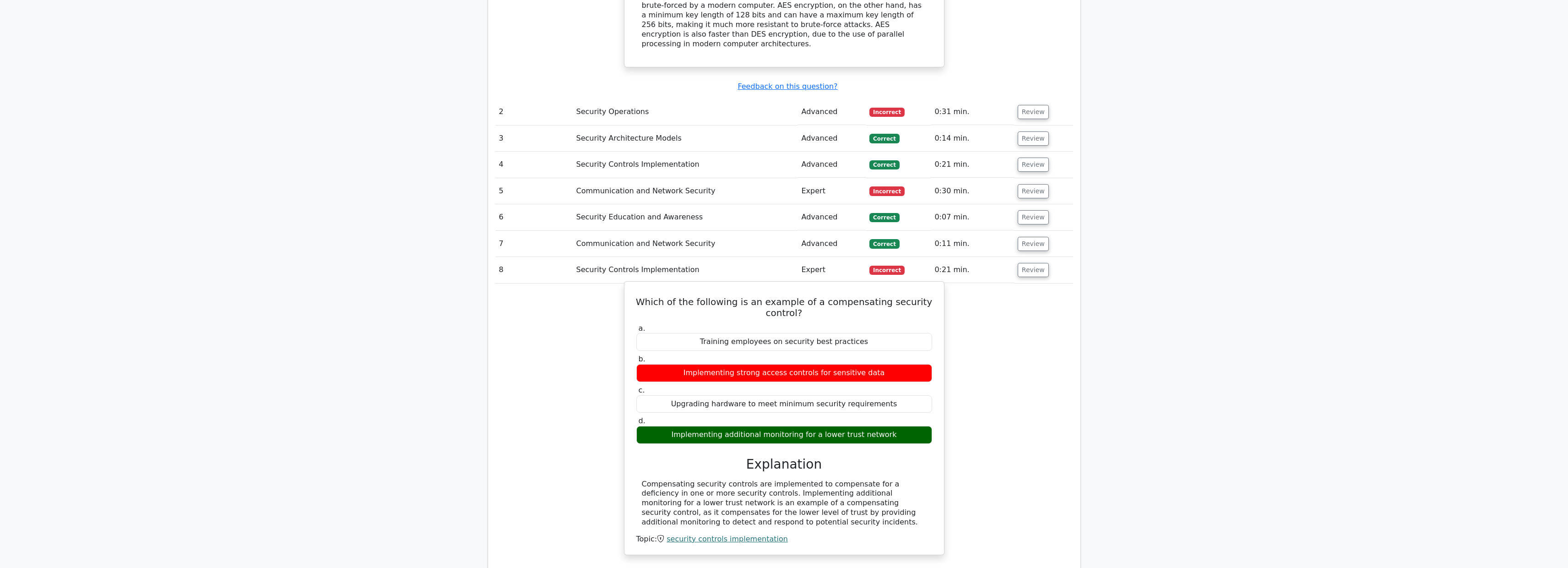
scroll to position [1081, 0]
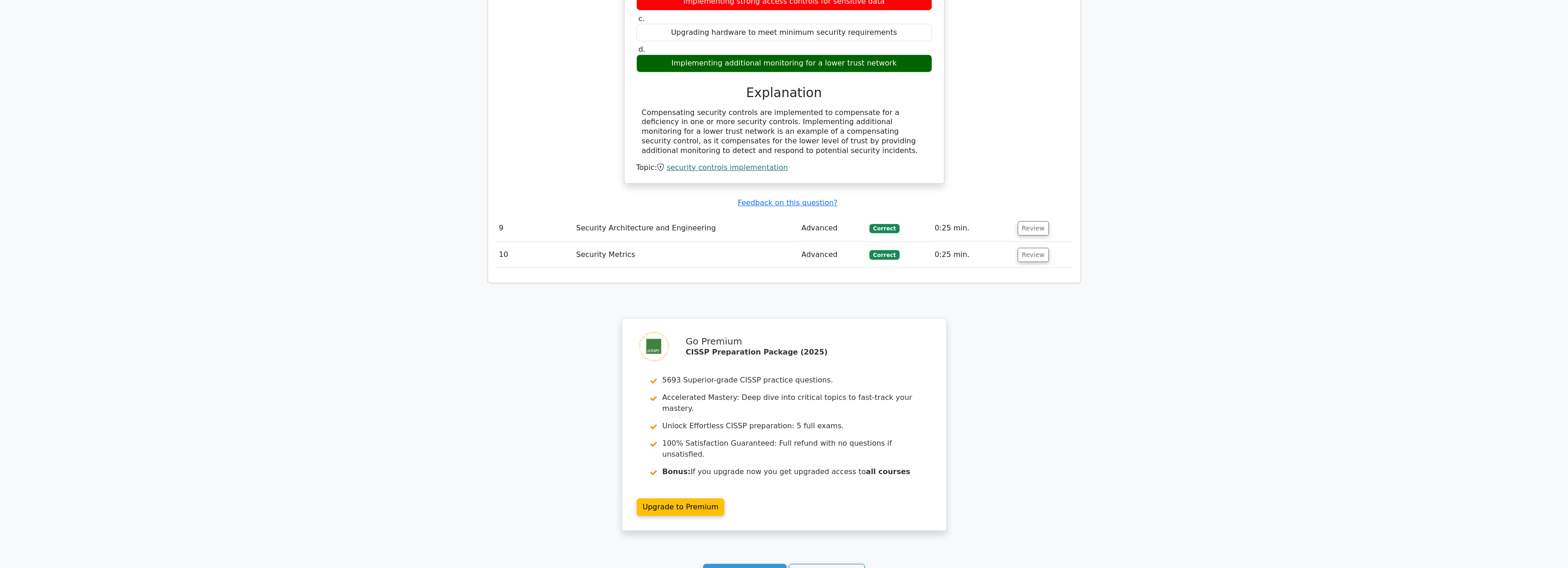
scroll to position [1492, 0]
